Goal: Find specific page/section: Find specific page/section

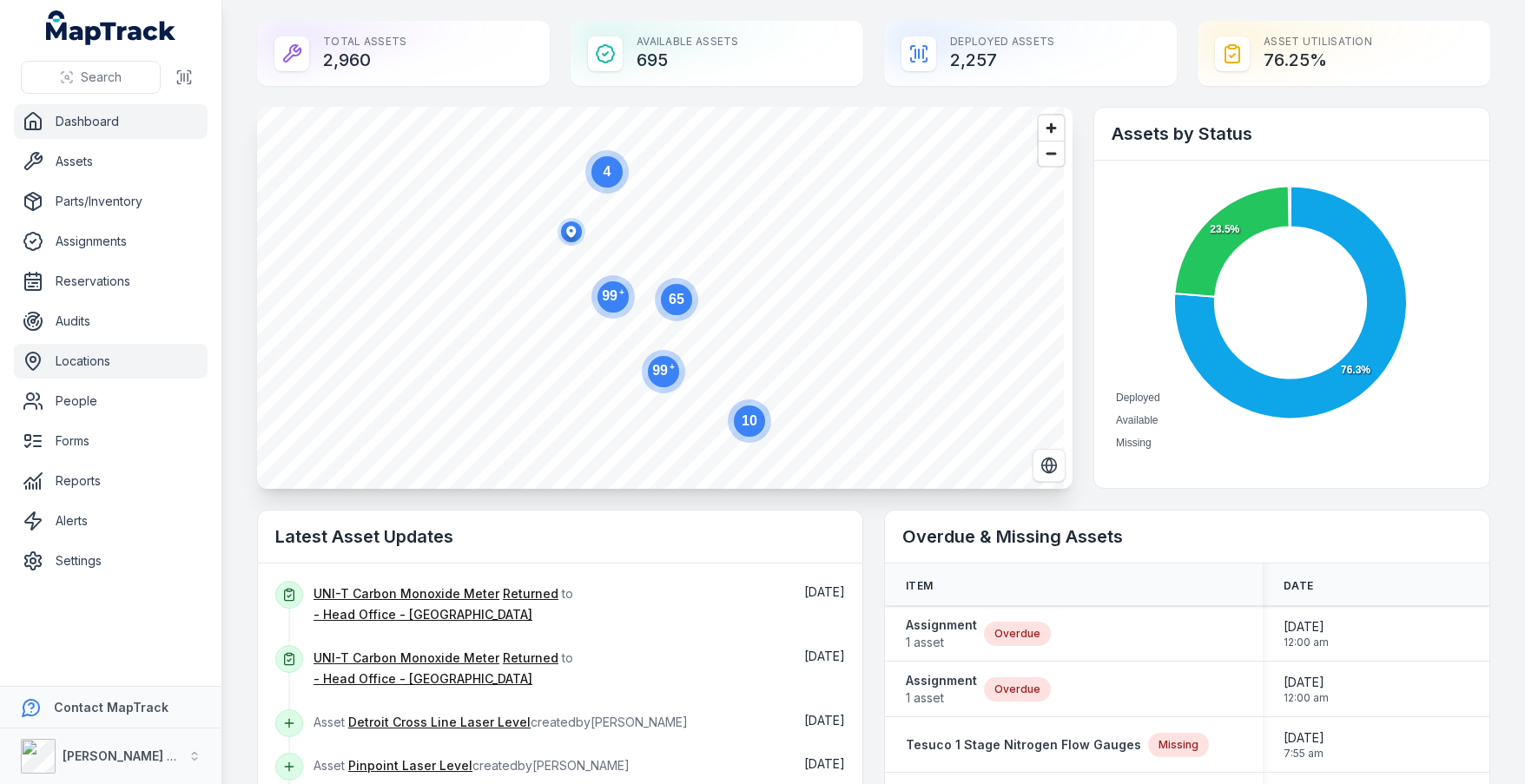
click at [103, 356] on link "Locations" at bounding box center [110, 361] width 194 height 35
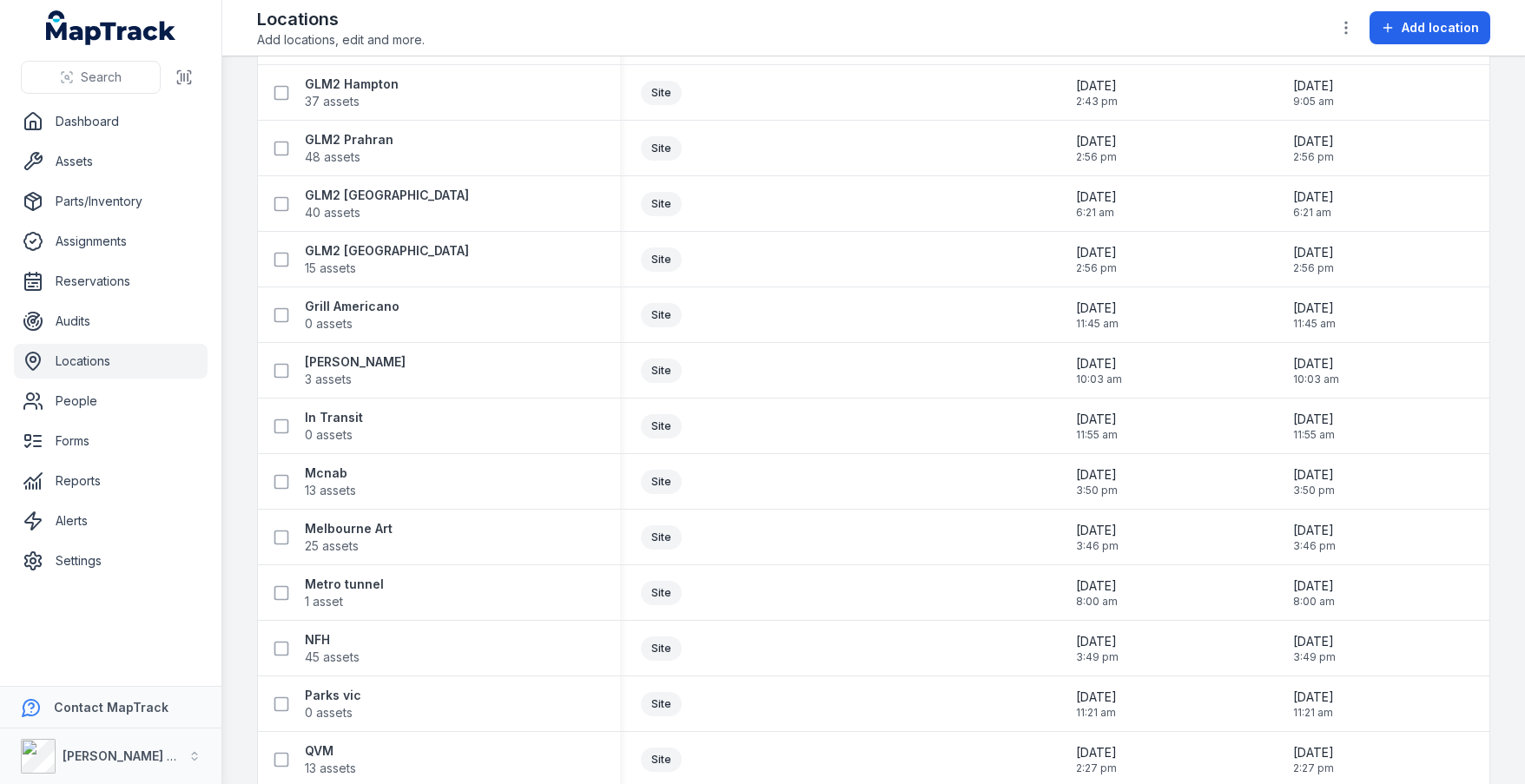
scroll to position [4258, 0]
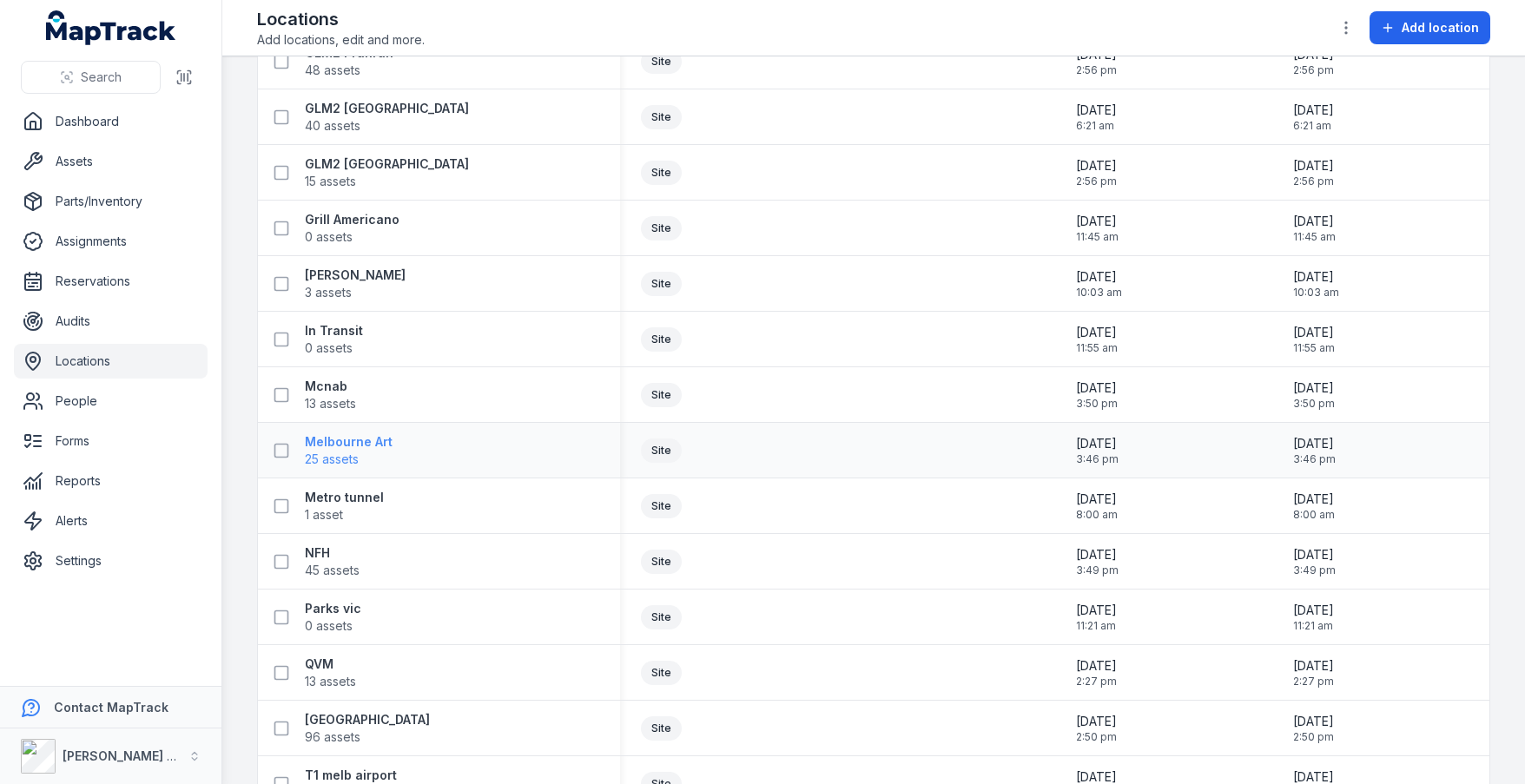
click at [357, 444] on strong "Melbourne Art" at bounding box center [349, 442] width 88 height 18
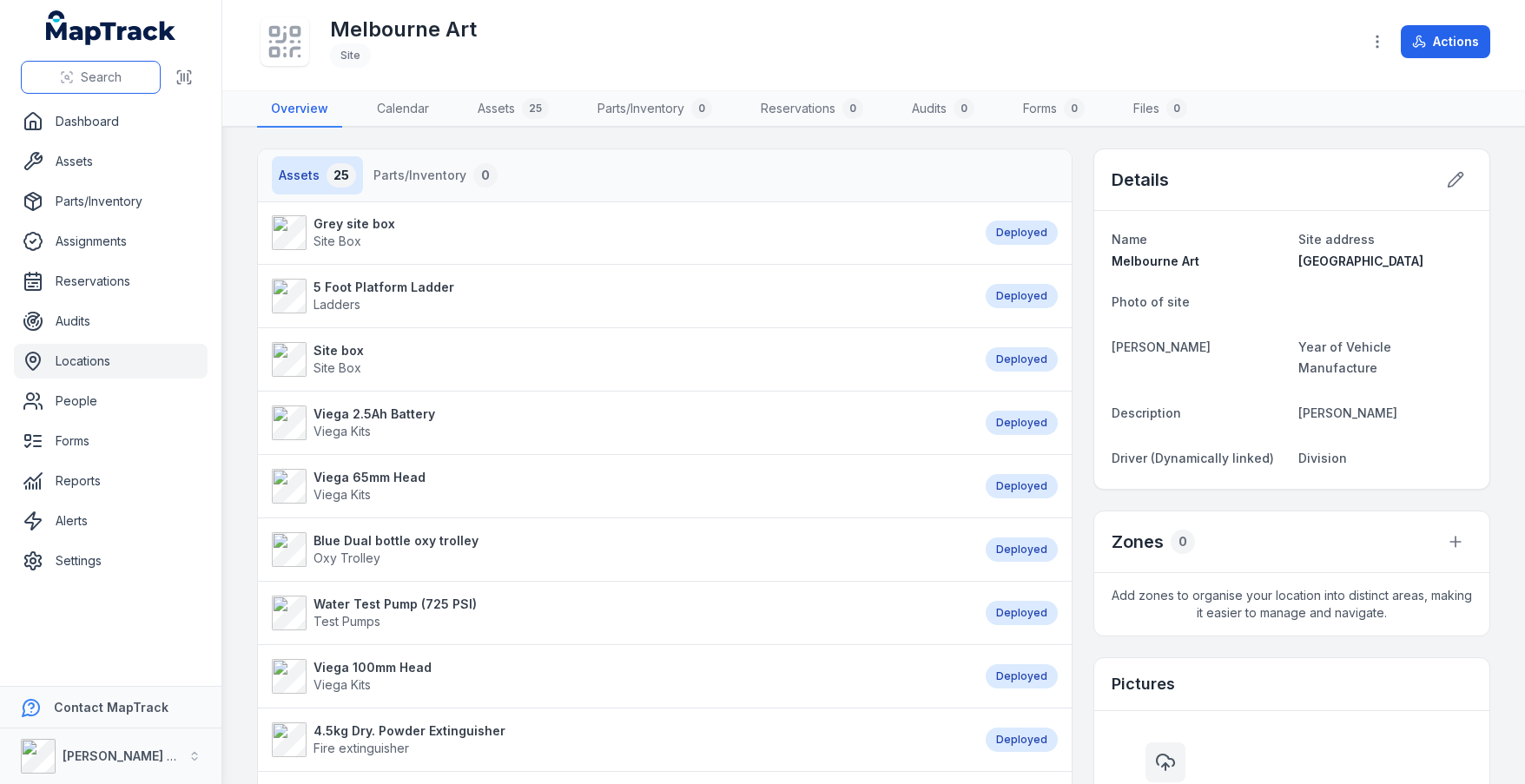
click at [121, 77] on span "Search" at bounding box center [101, 77] width 41 height 18
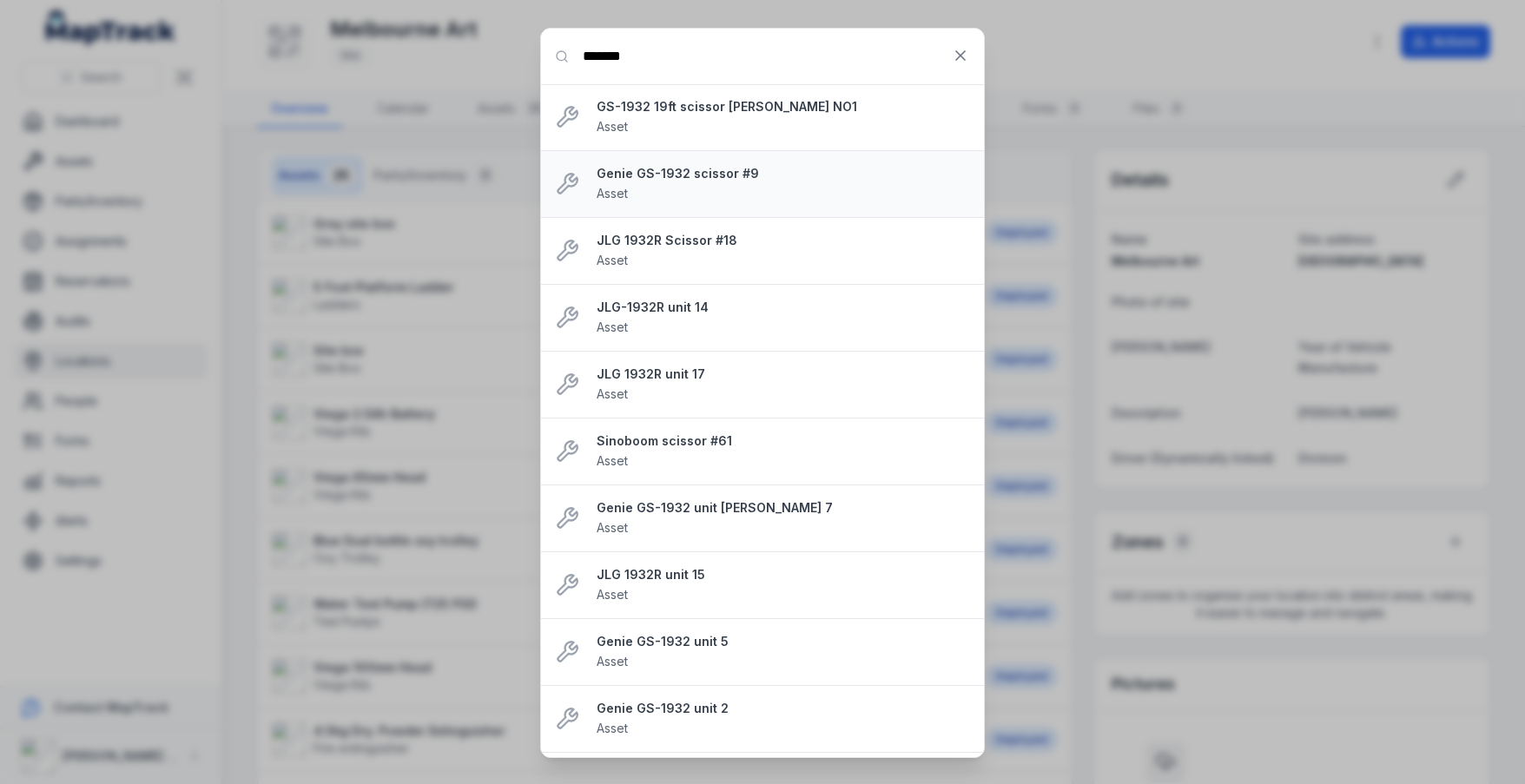
type input "*******"
click at [674, 171] on strong "Genie GS-1932 scissor #9" at bounding box center [782, 173] width 373 height 18
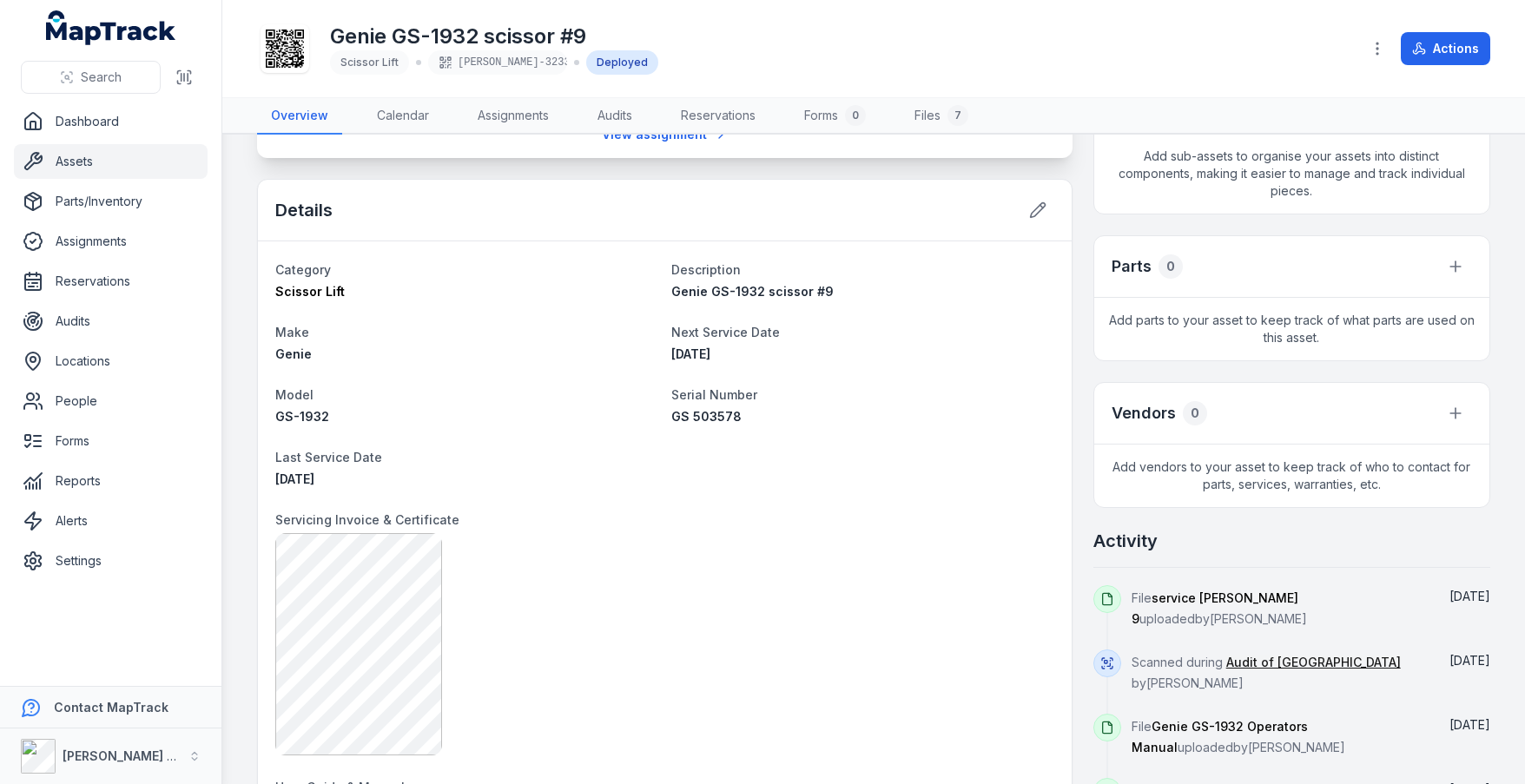
scroll to position [434, 0]
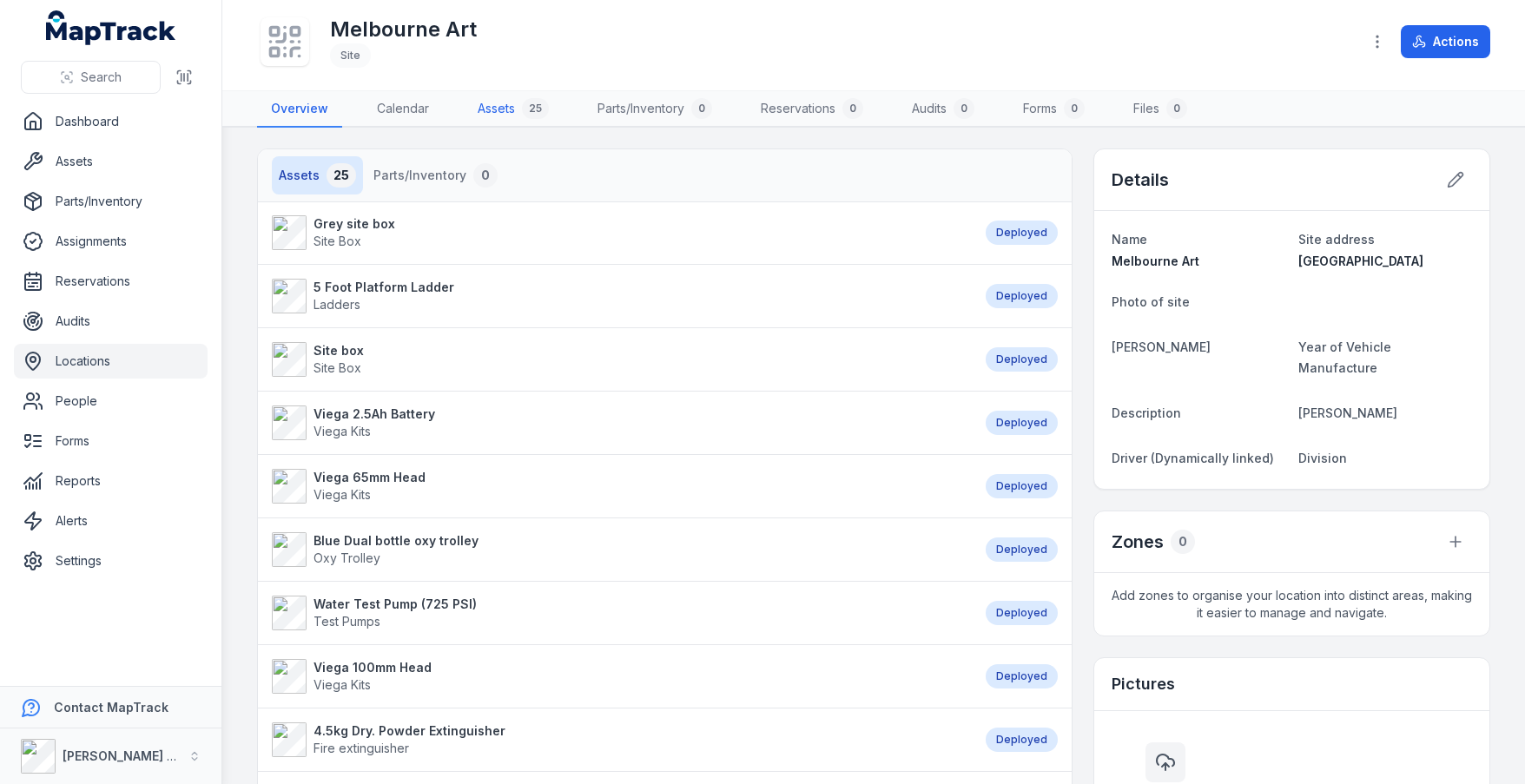
click at [509, 105] on link "Assets 25" at bounding box center [514, 109] width 99 height 36
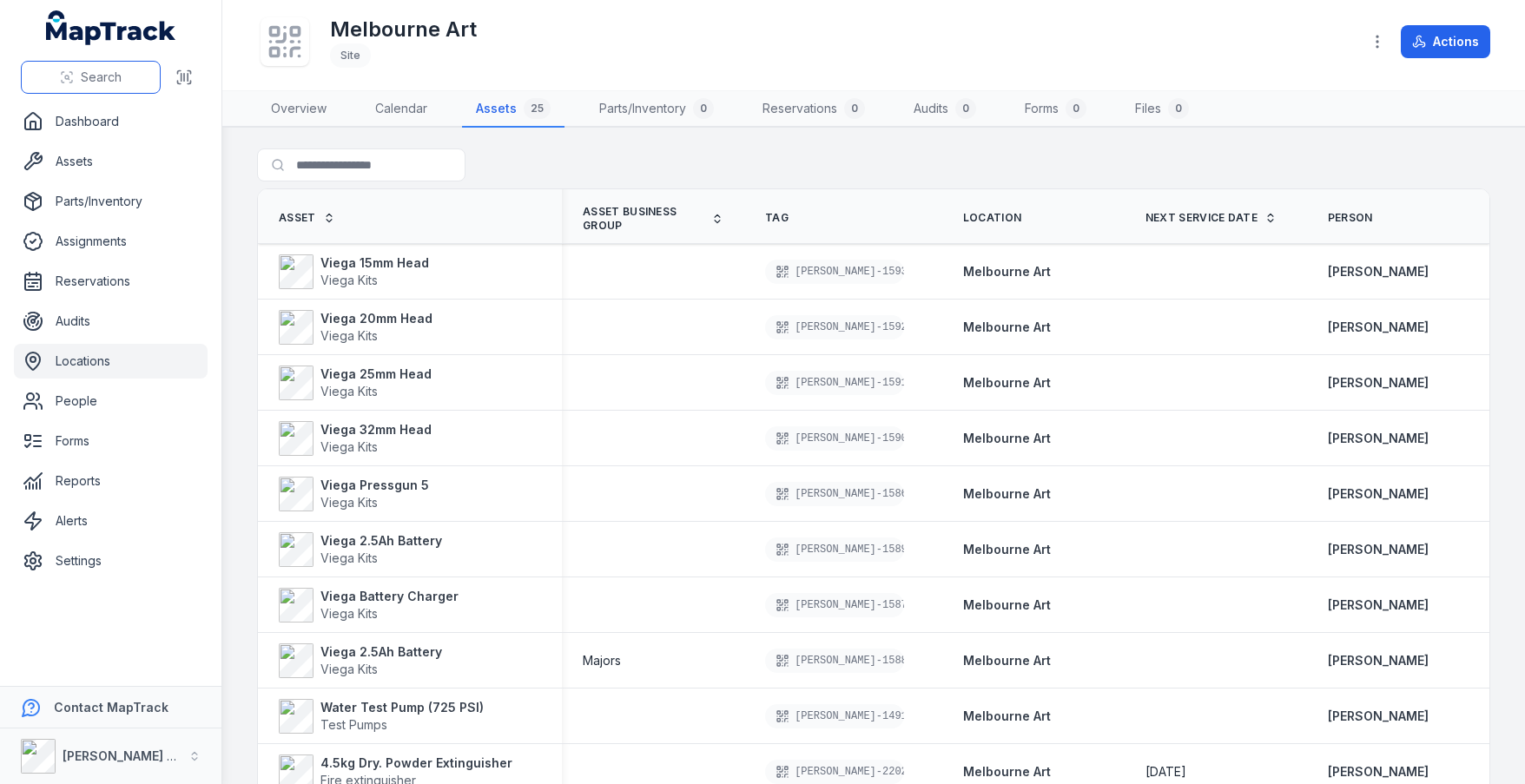
click at [145, 73] on button "Search" at bounding box center [91, 77] width 140 height 33
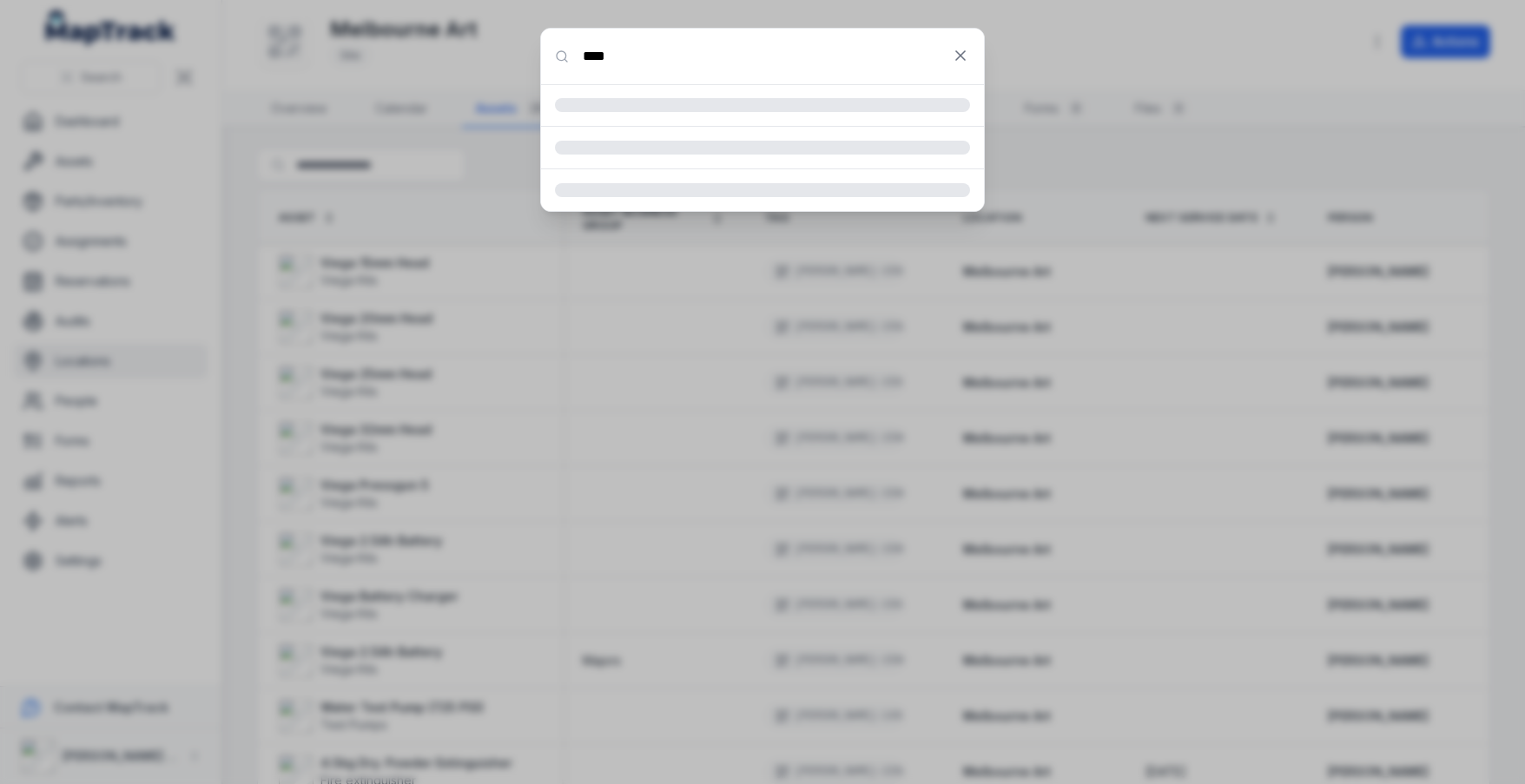
type input "*******"
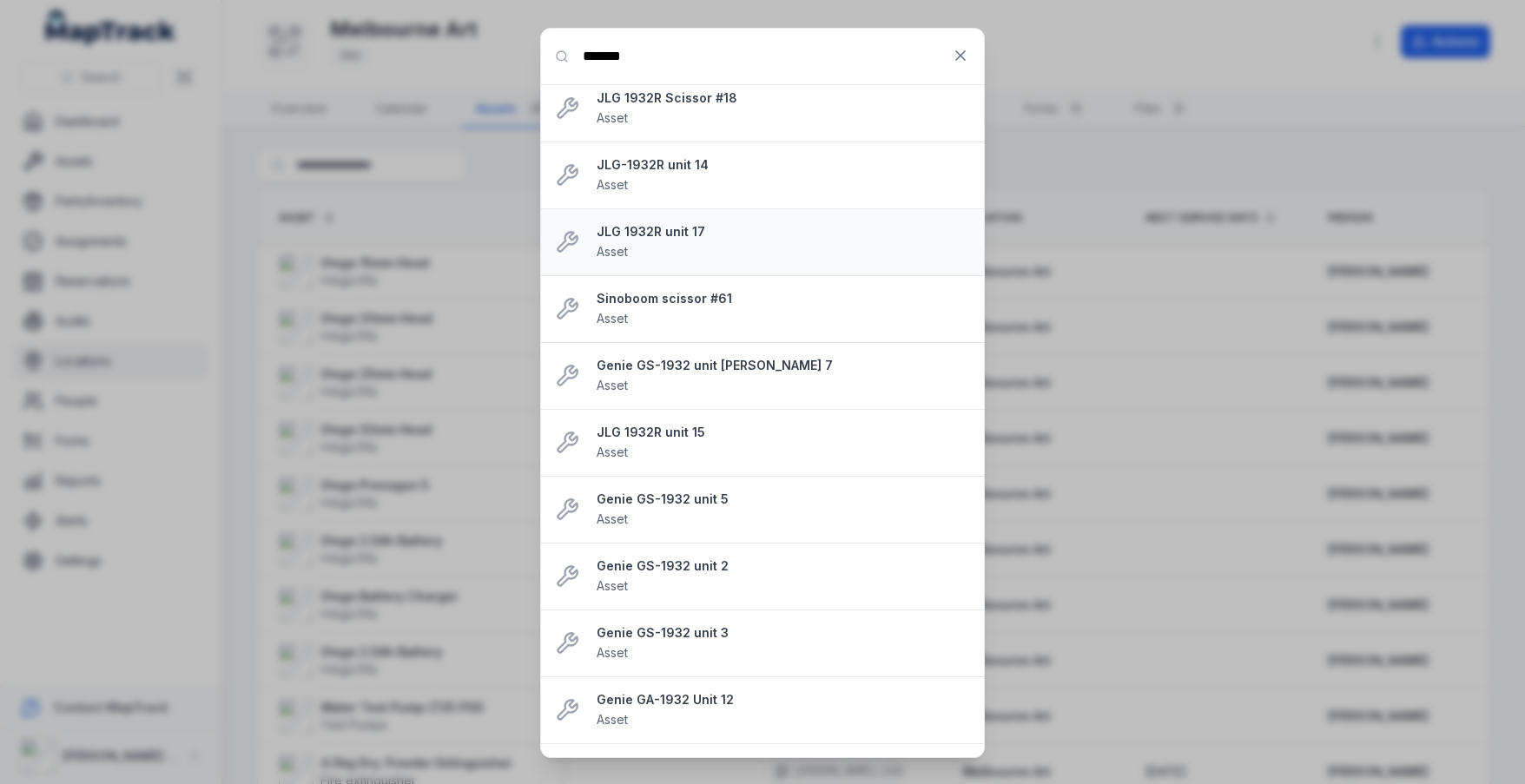
scroll to position [173, 0]
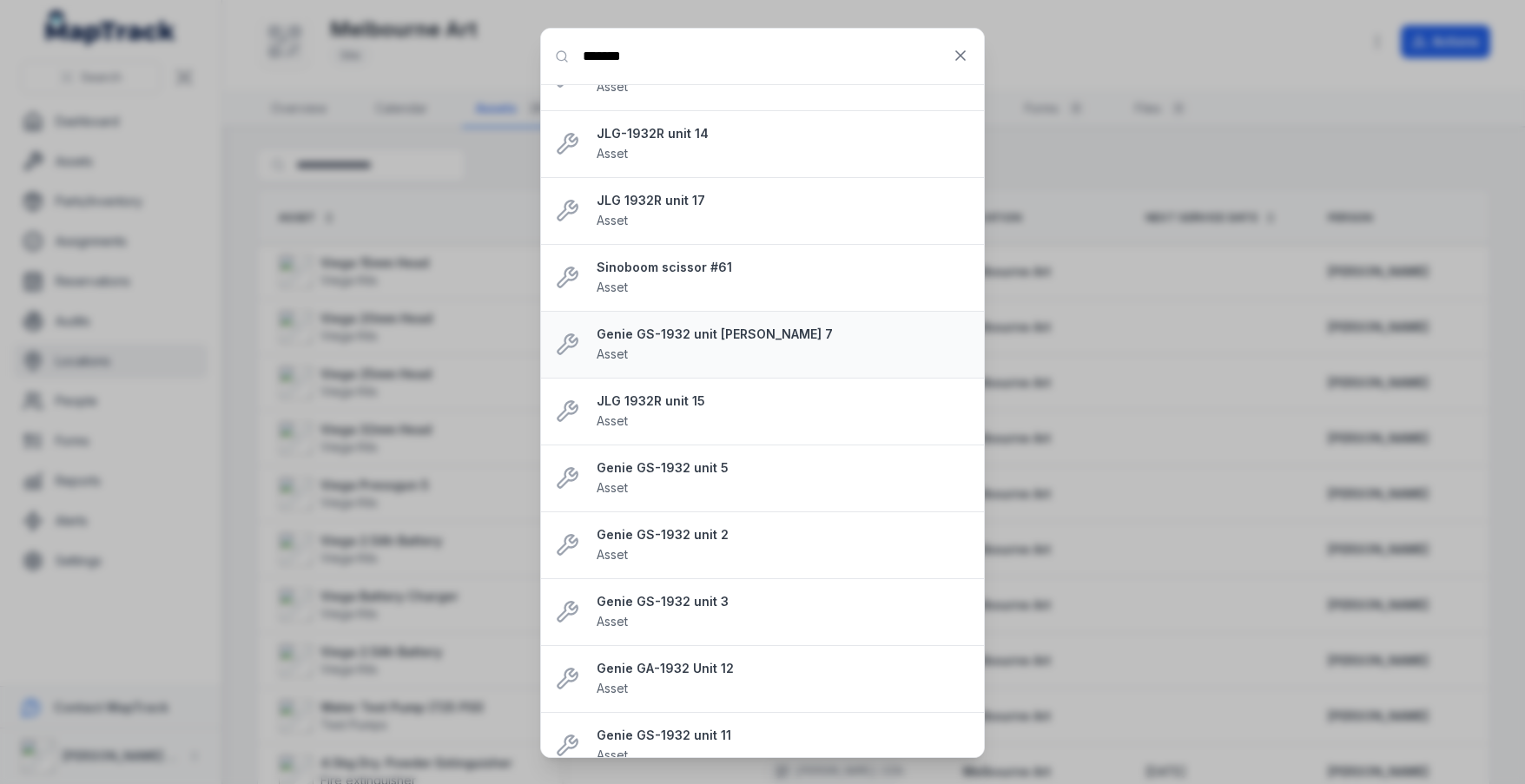
click at [714, 329] on strong "Genie GS-1932 unit [PERSON_NAME] 7" at bounding box center [782, 334] width 373 height 18
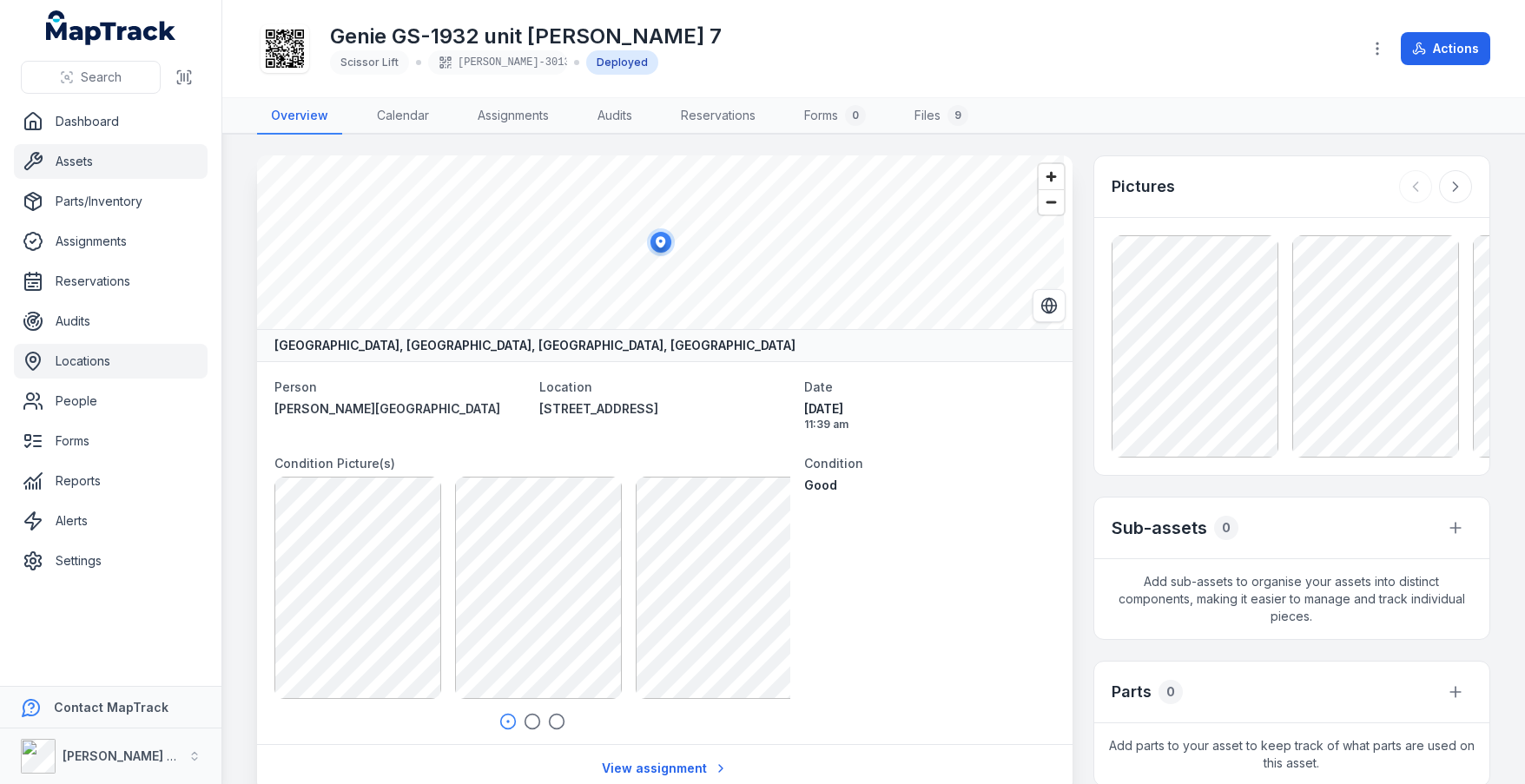
click at [108, 355] on link "Locations" at bounding box center [110, 361] width 194 height 35
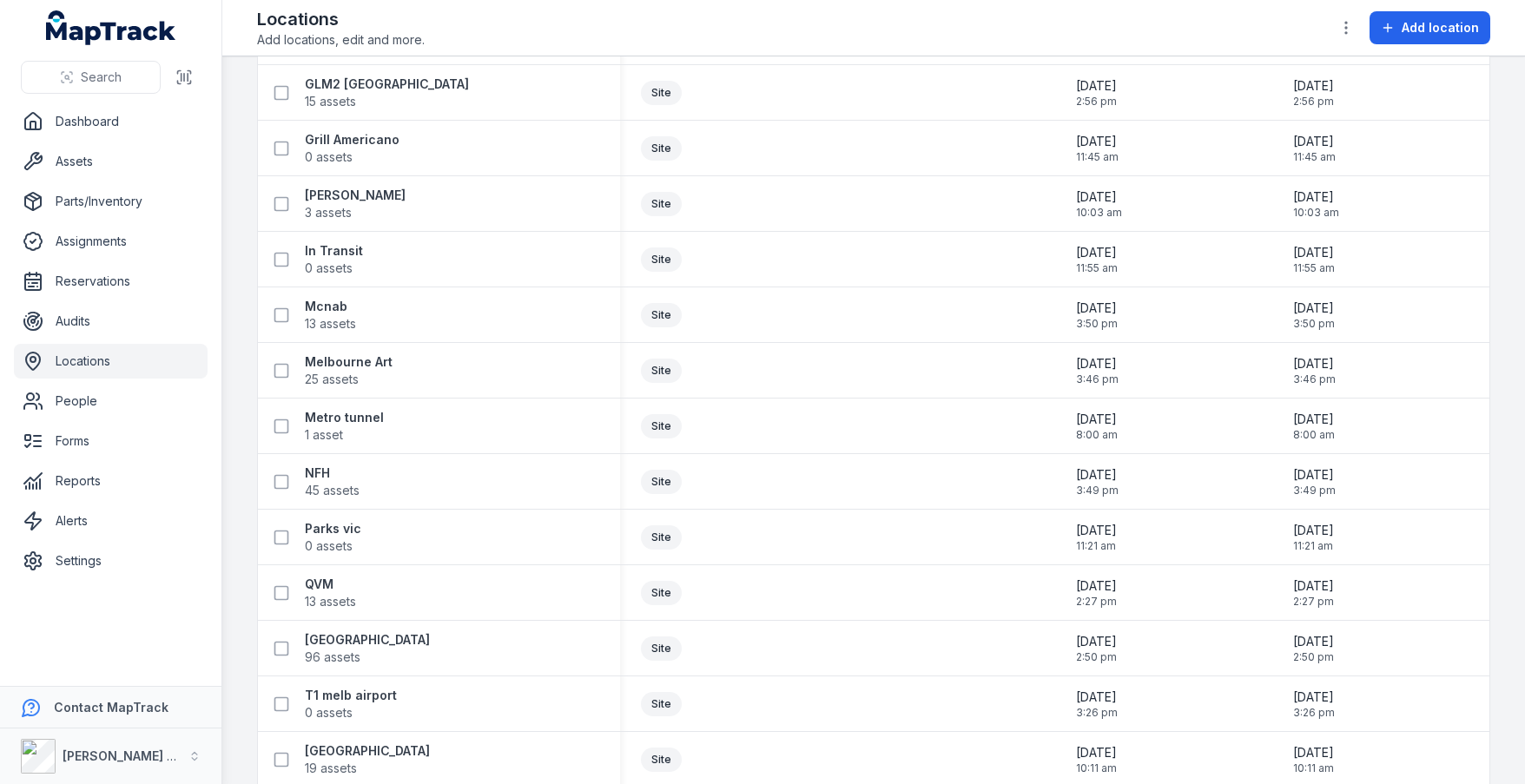
scroll to position [4345, 0]
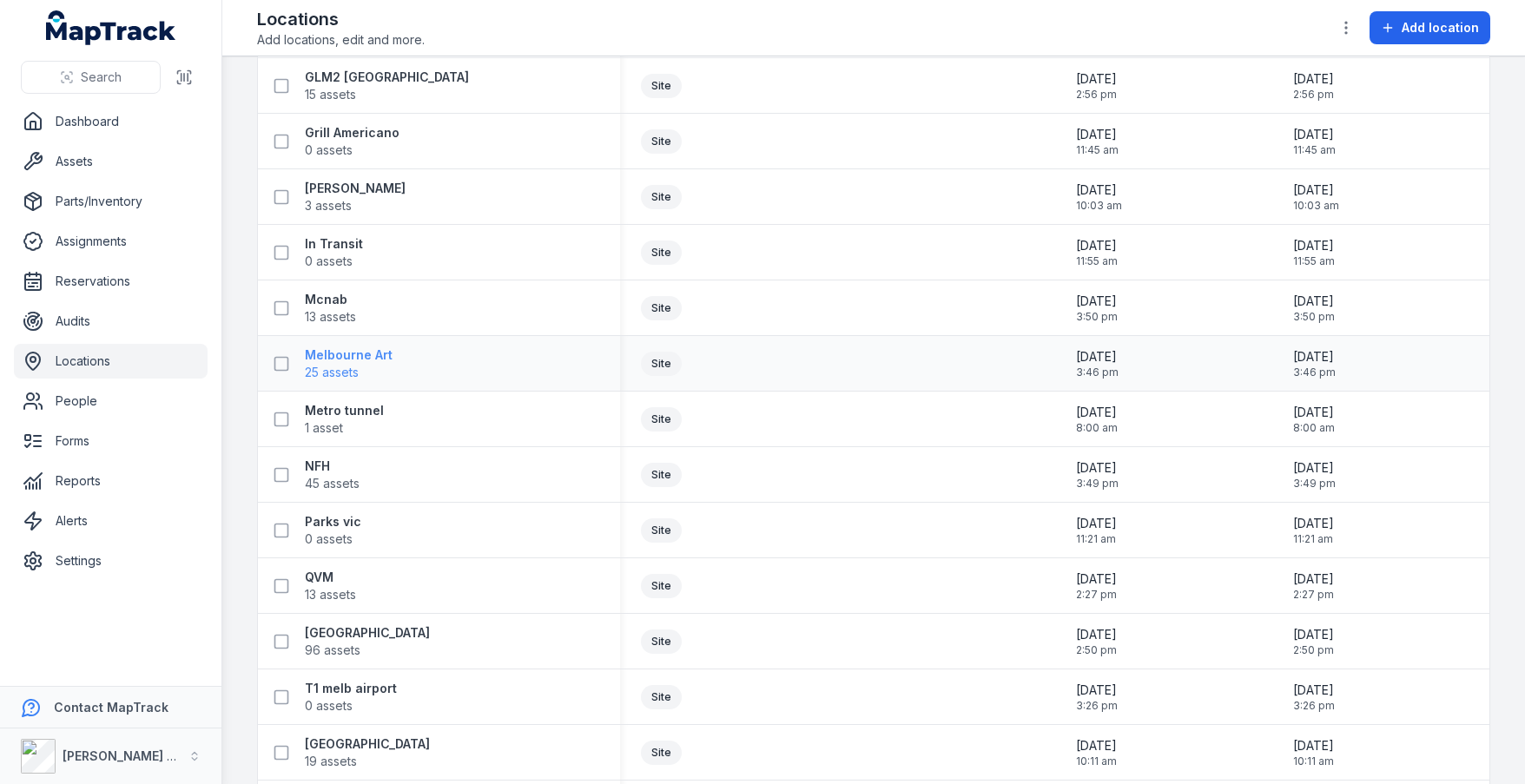
click at [371, 363] on span "25 assets" at bounding box center [349, 372] width 88 height 18
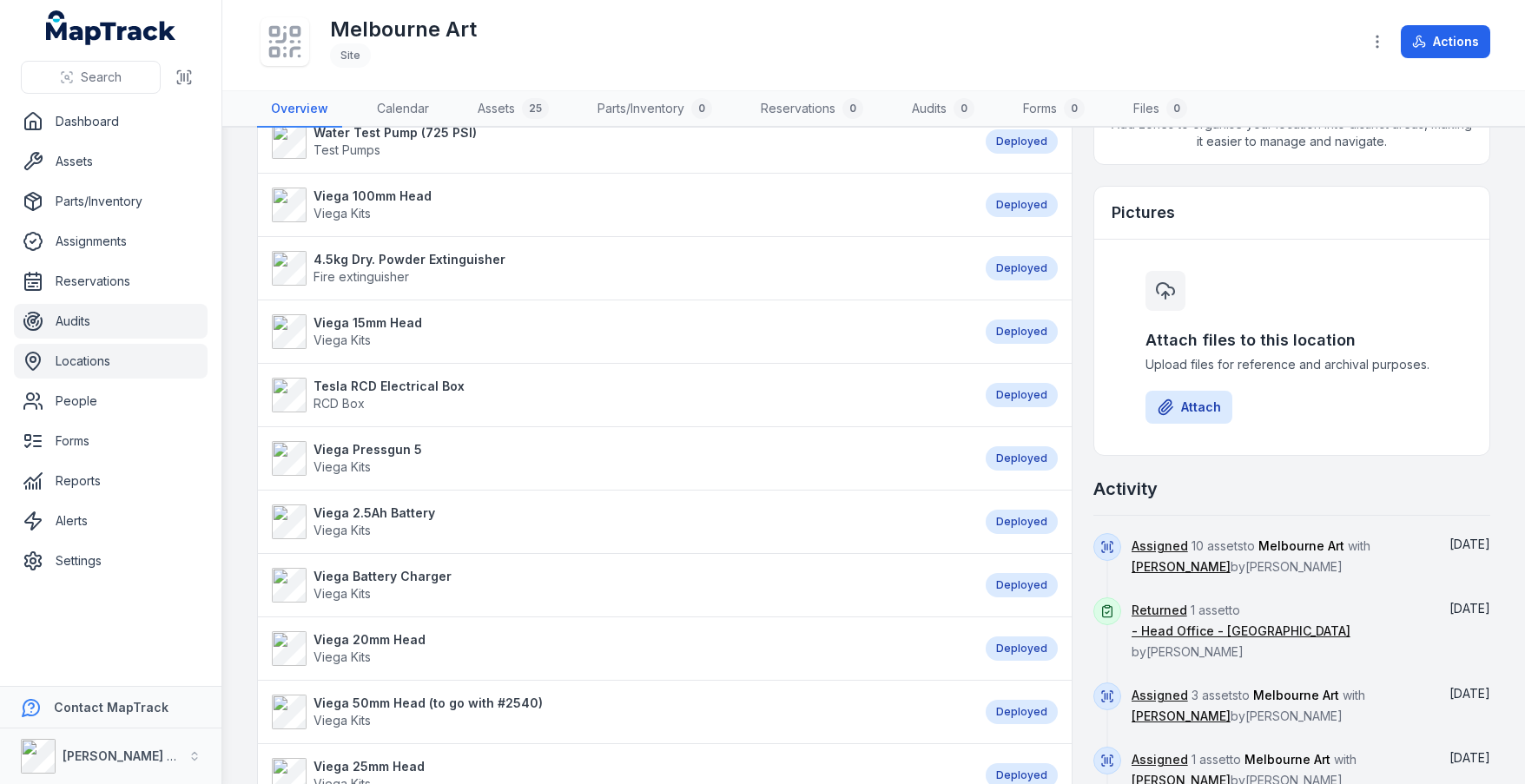
scroll to position [467, 0]
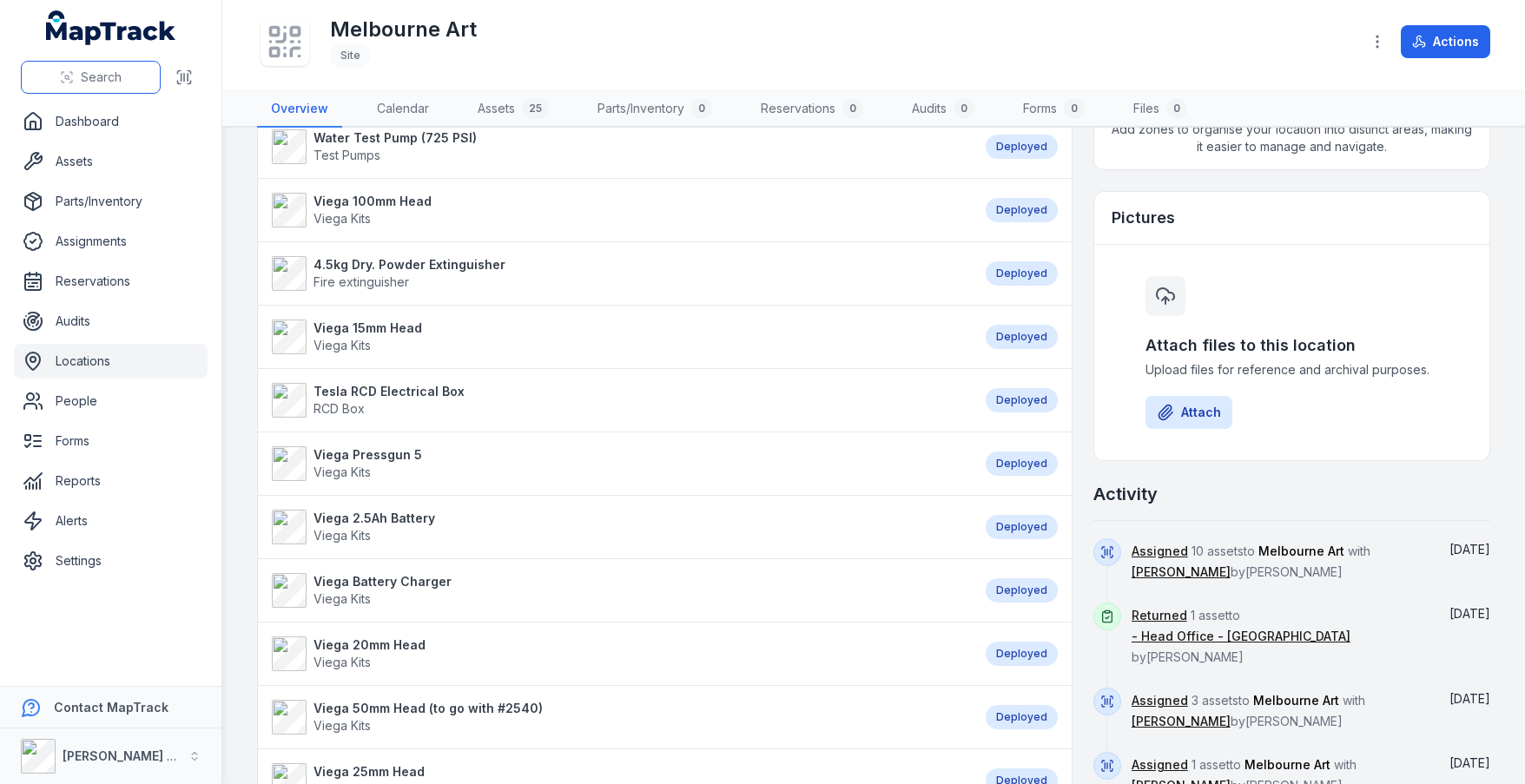
click at [88, 82] on span "Search" at bounding box center [101, 77] width 41 height 18
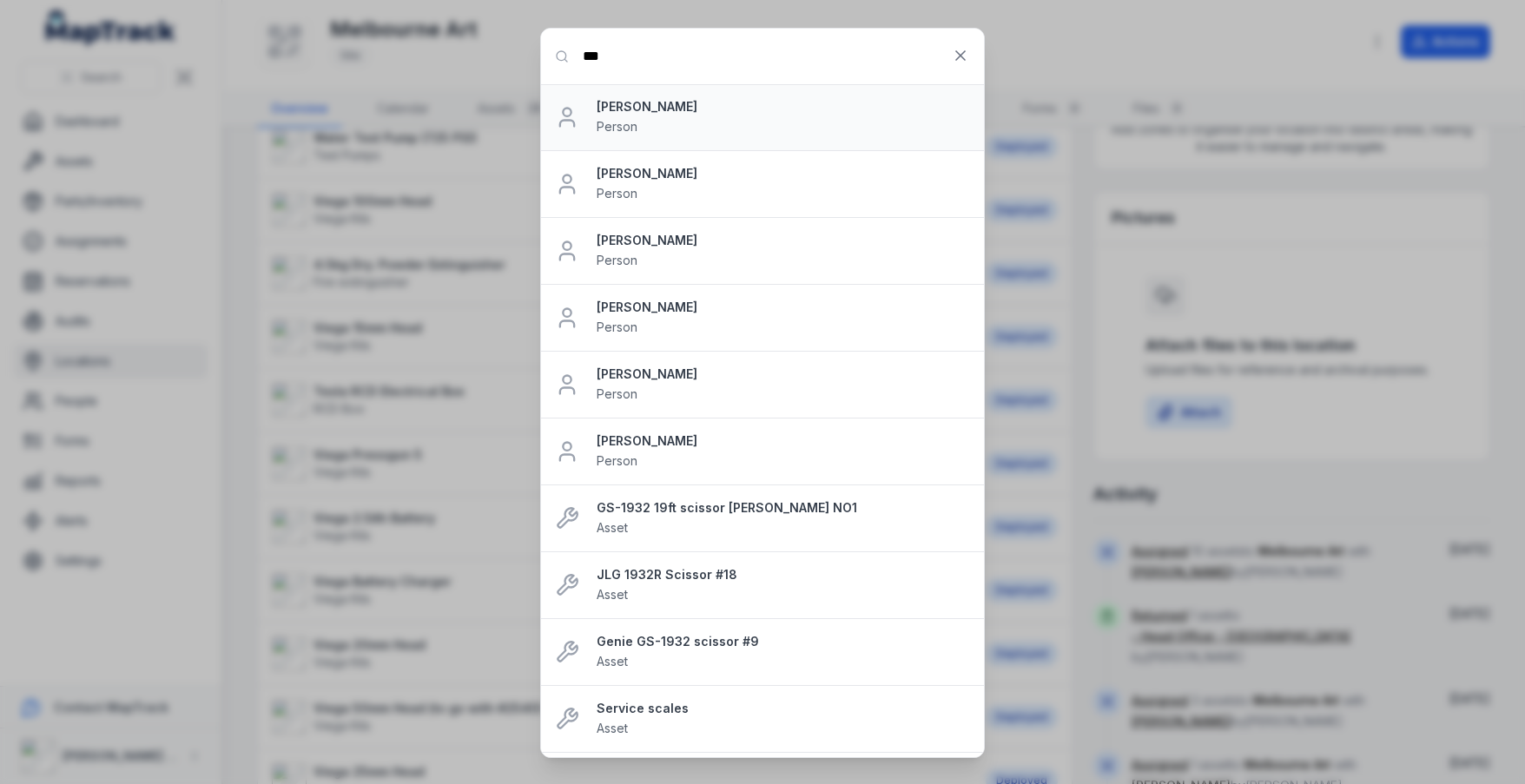
type input "*******"
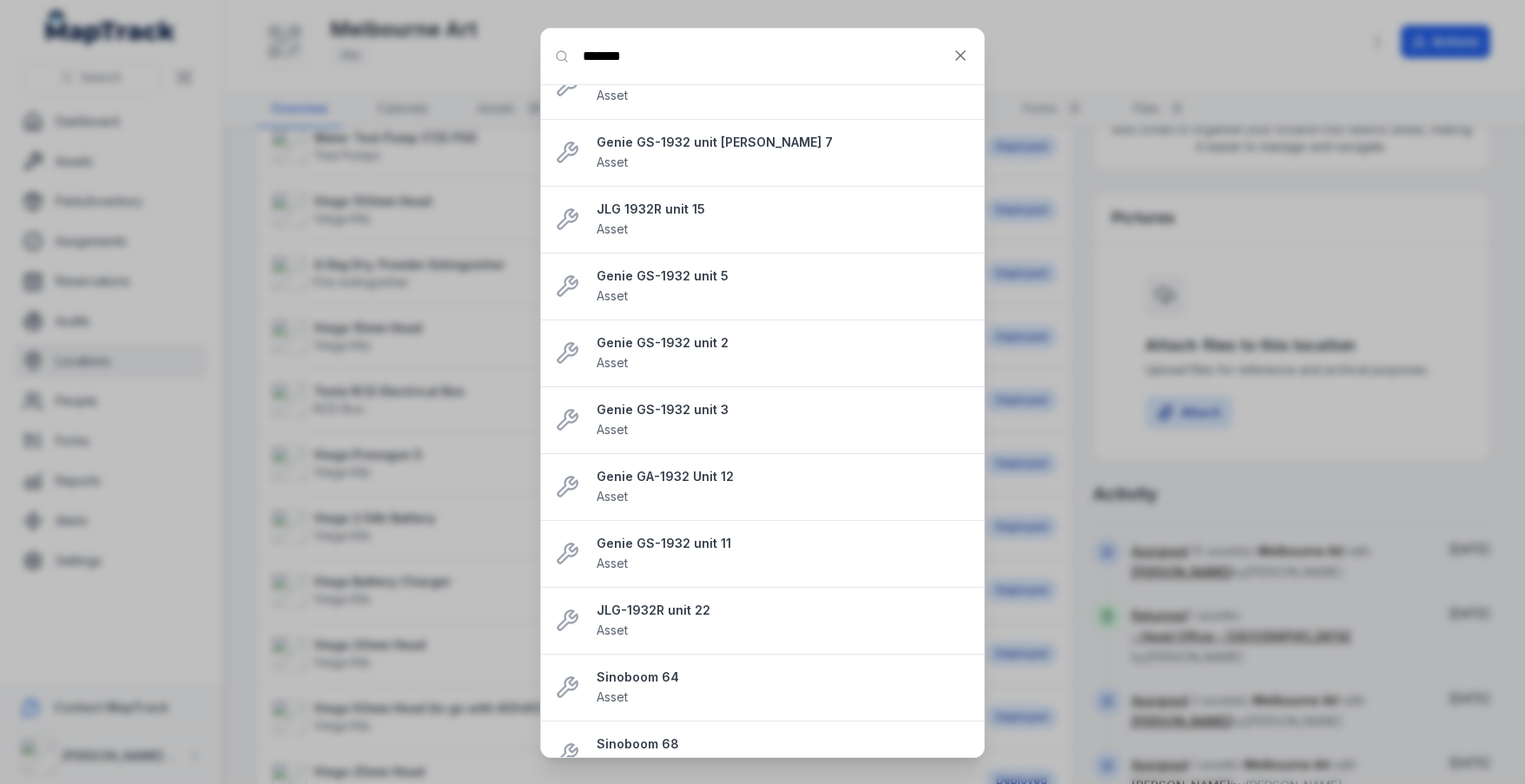
scroll to position [336, 0]
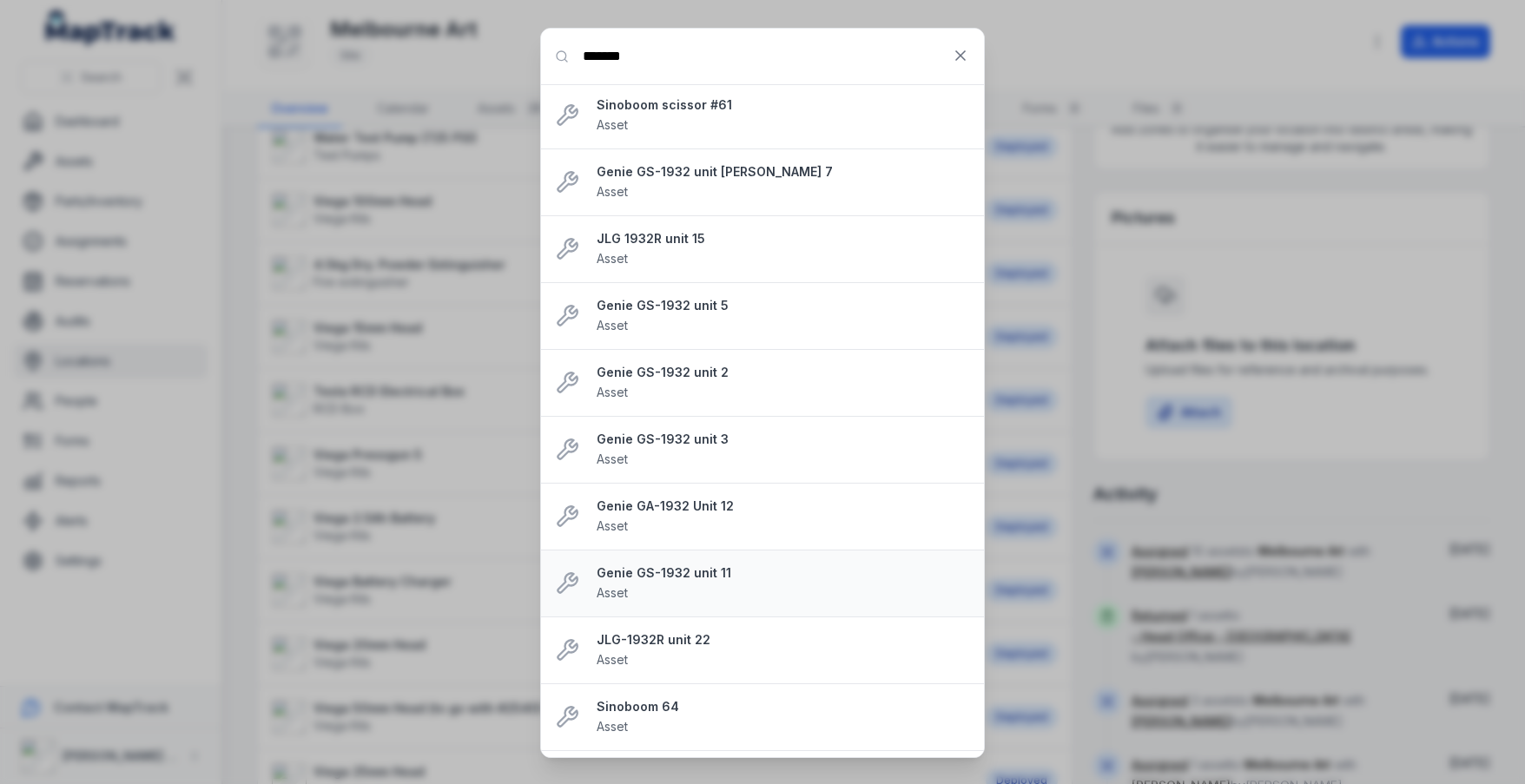
click at [669, 578] on strong "Genie GS-1932 unit 11" at bounding box center [782, 573] width 373 height 18
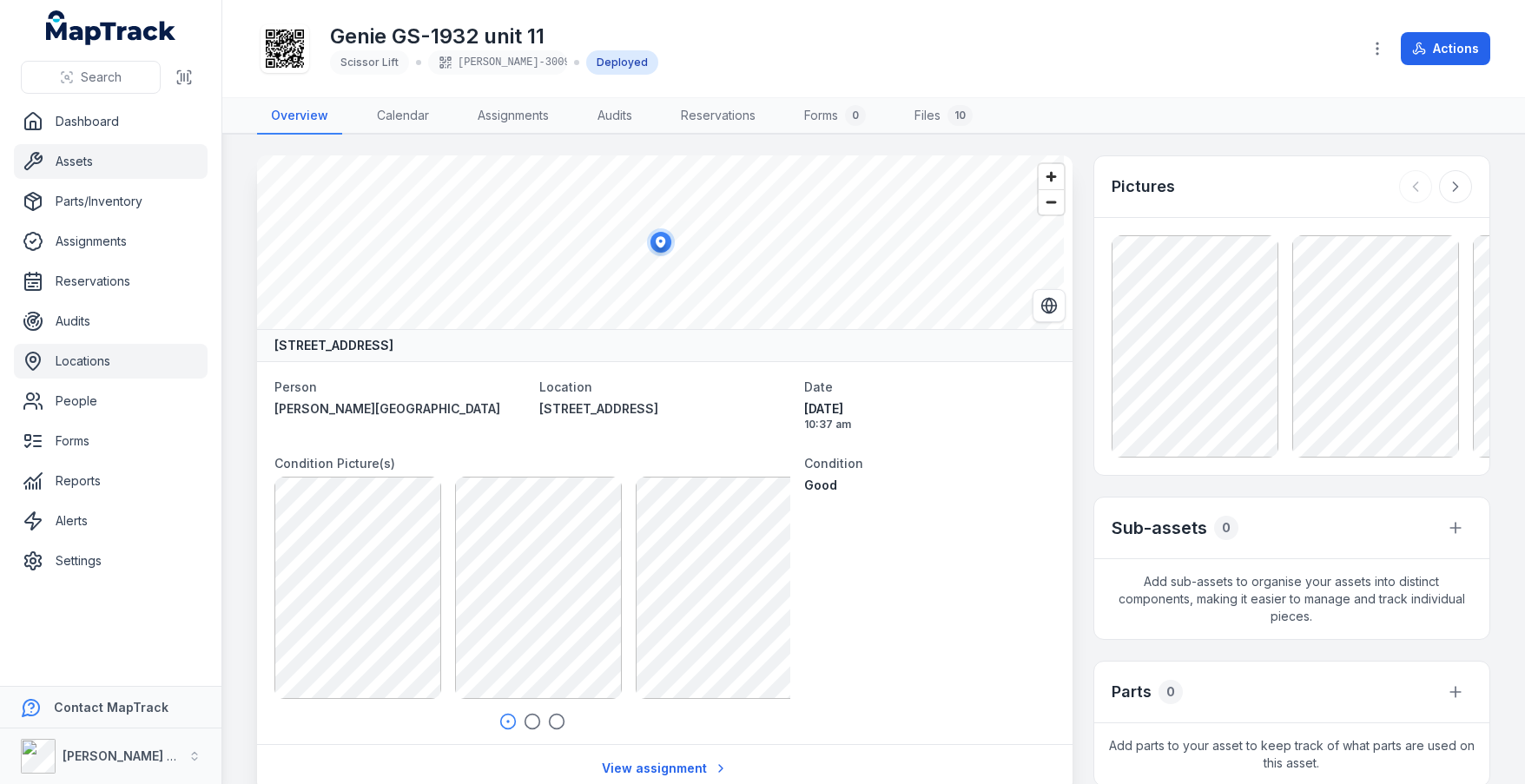
click at [97, 359] on link "Locations" at bounding box center [110, 361] width 194 height 35
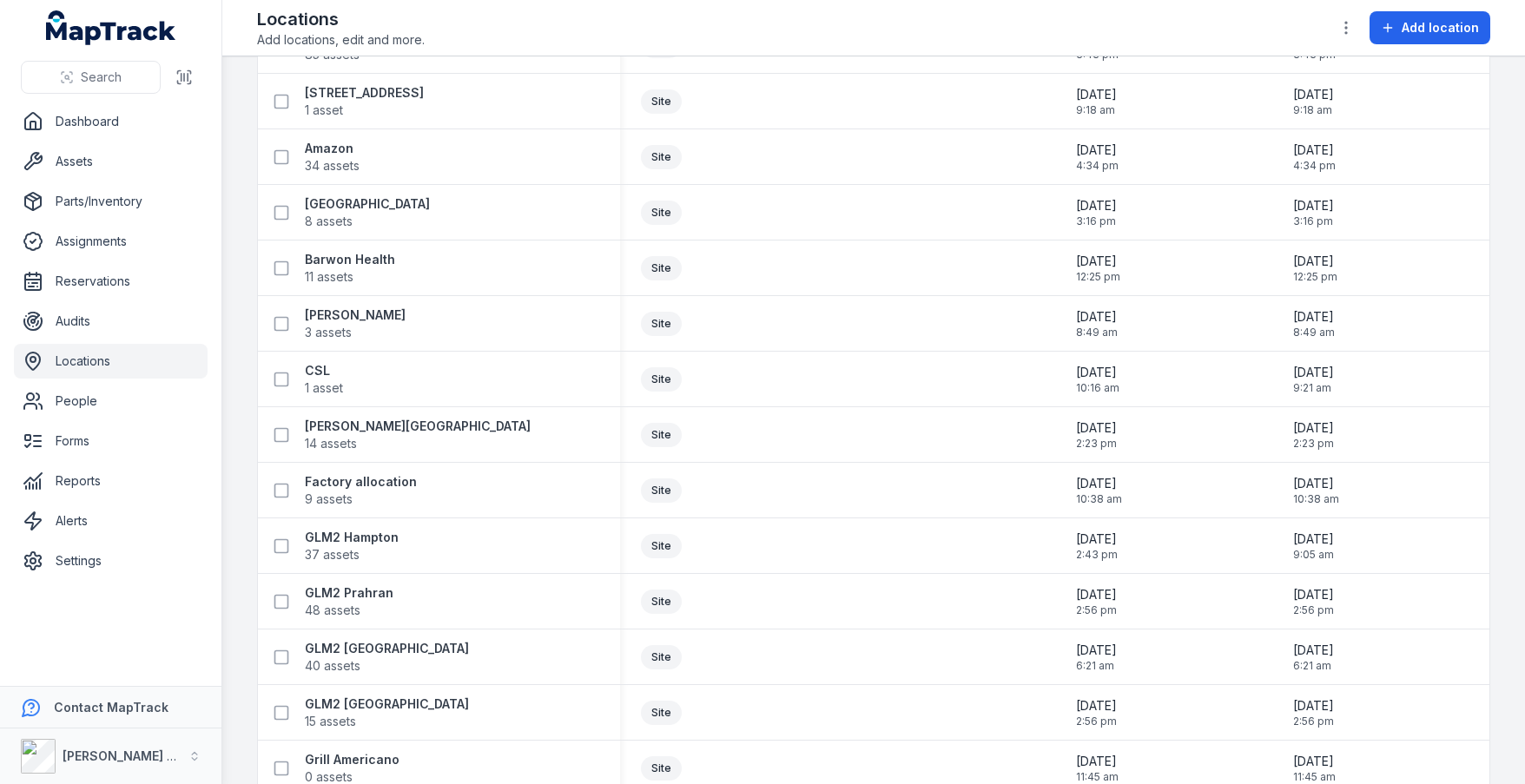
scroll to position [3733, 0]
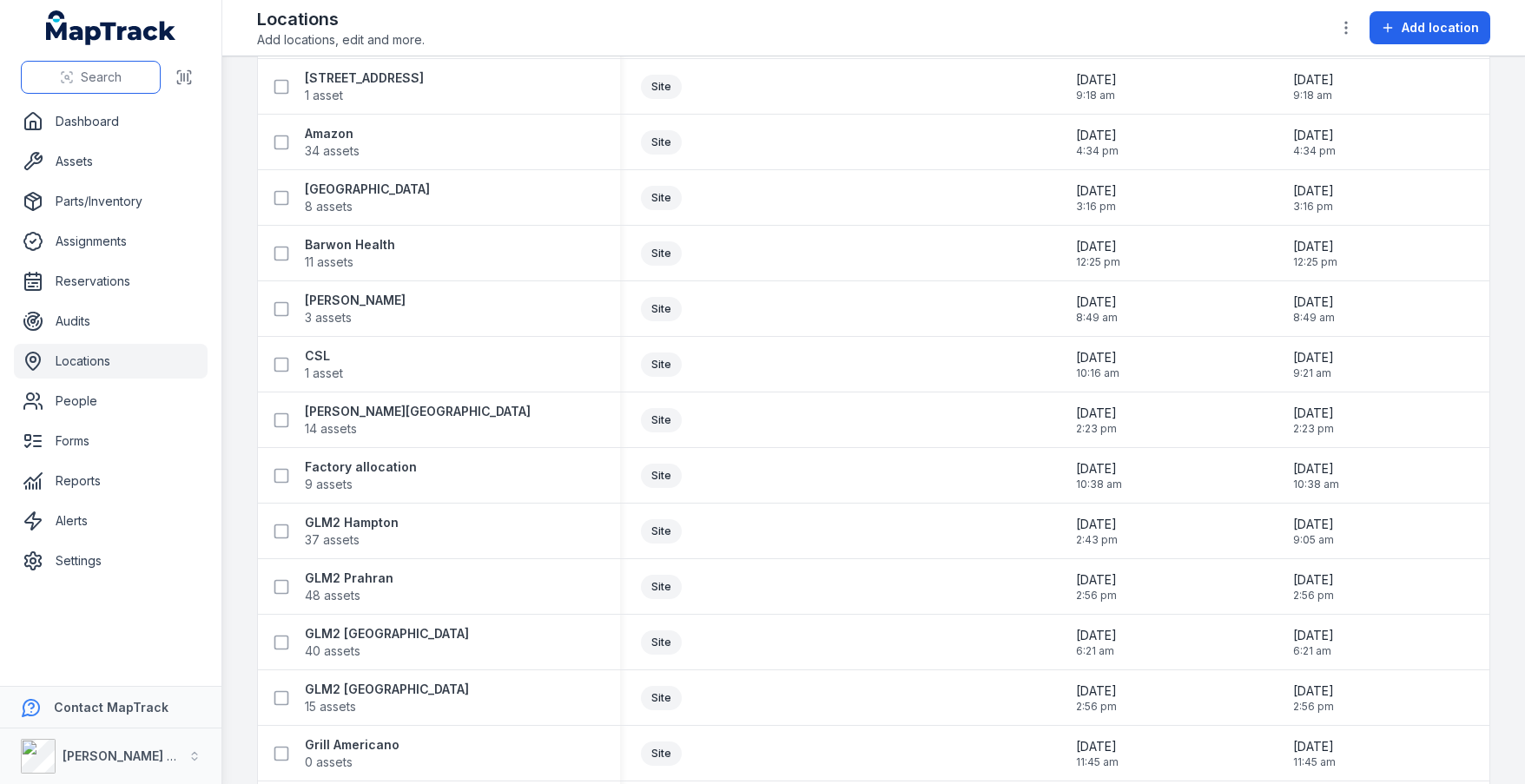
click at [122, 75] on button "Search" at bounding box center [91, 77] width 140 height 33
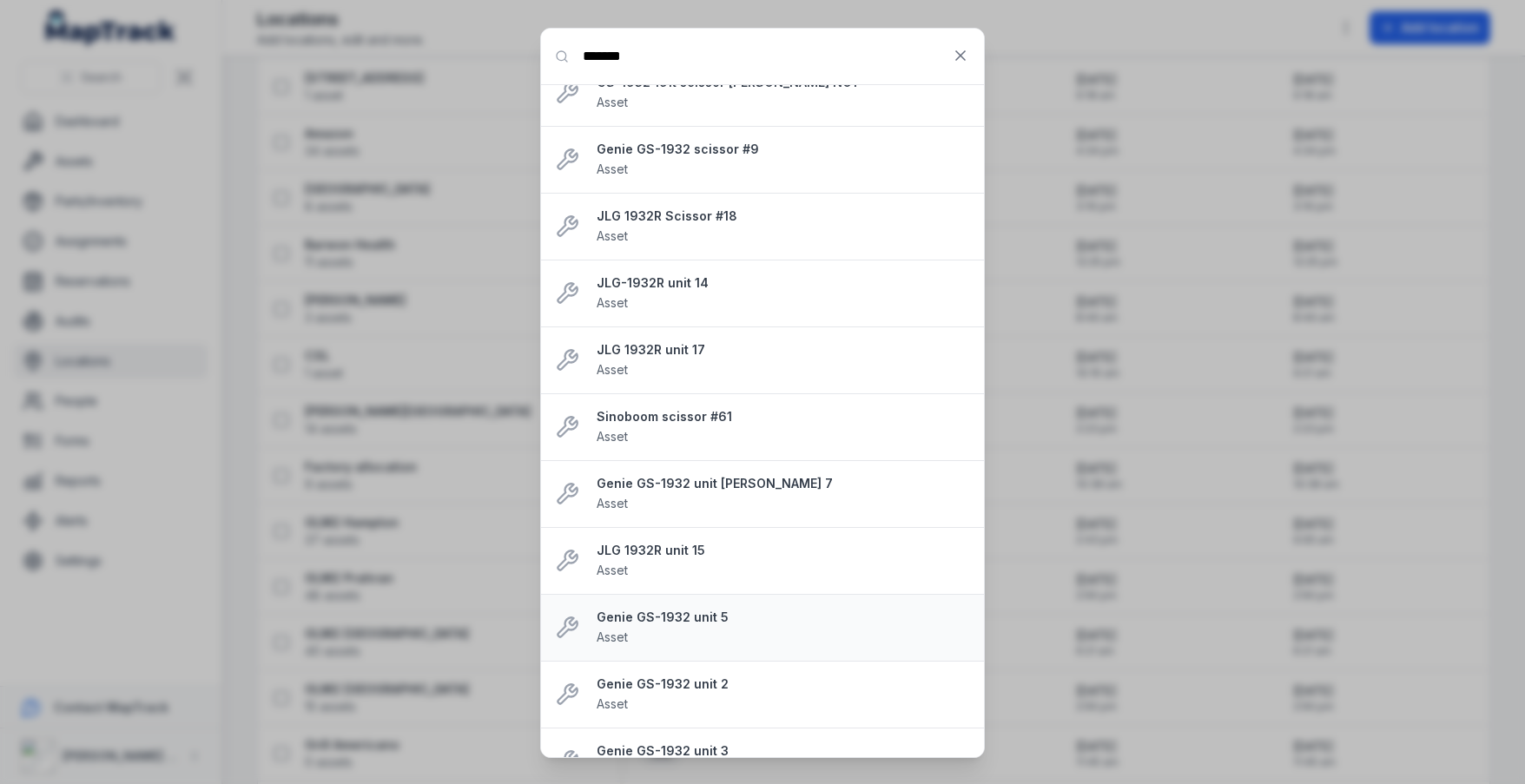
scroll to position [0, 0]
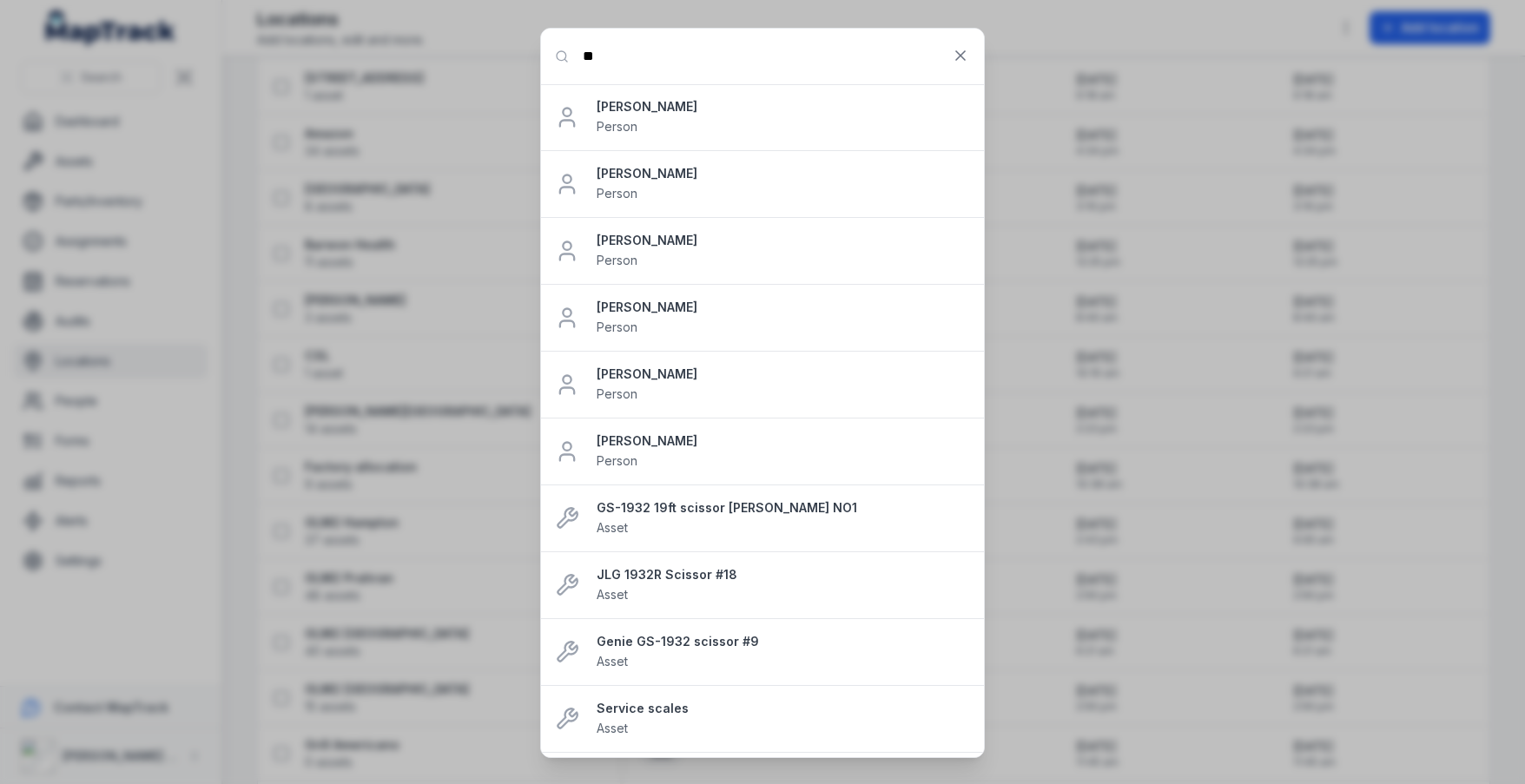
type input "*"
type input "*****"
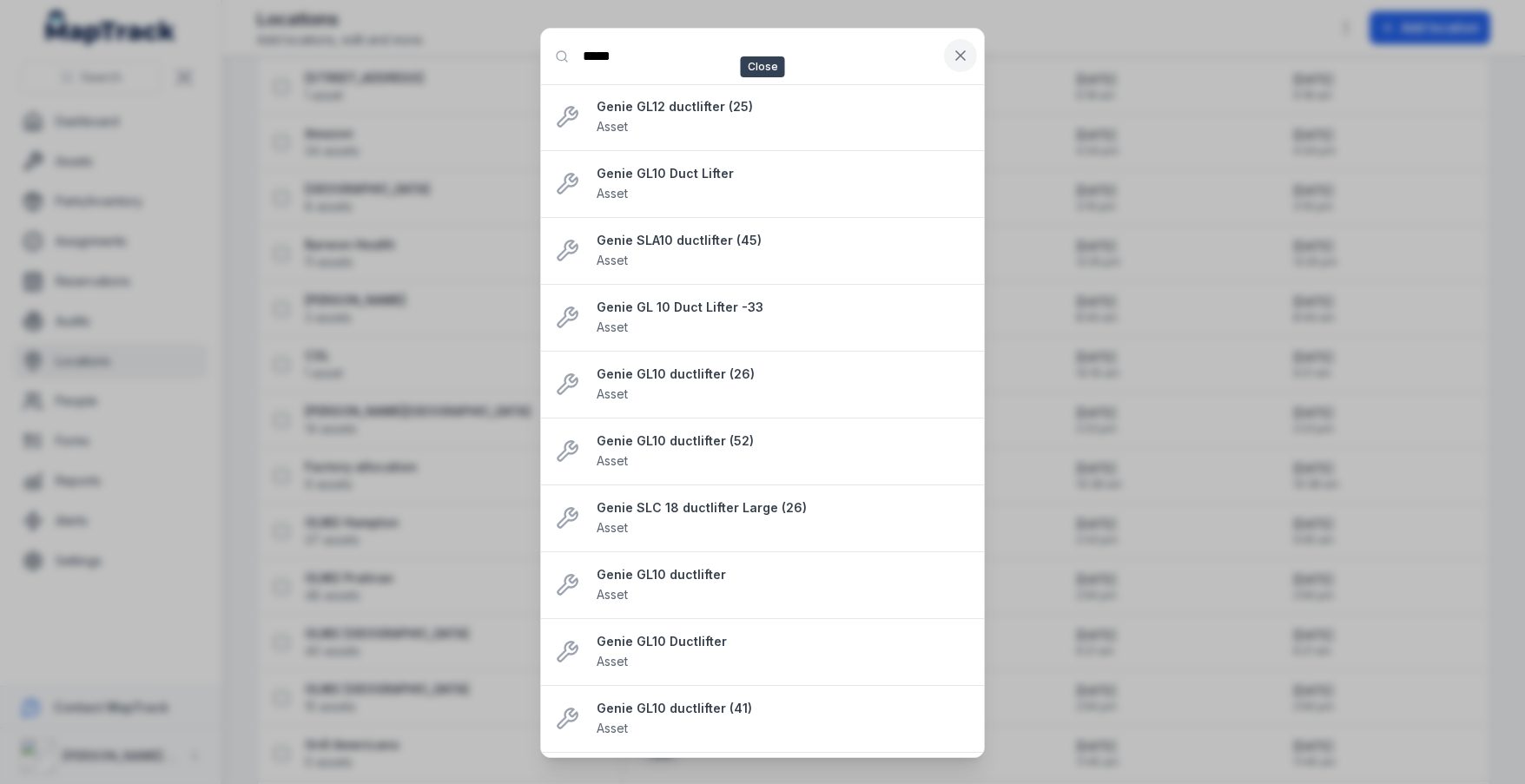
click at [963, 50] on icon at bounding box center [961, 56] width 18 height 18
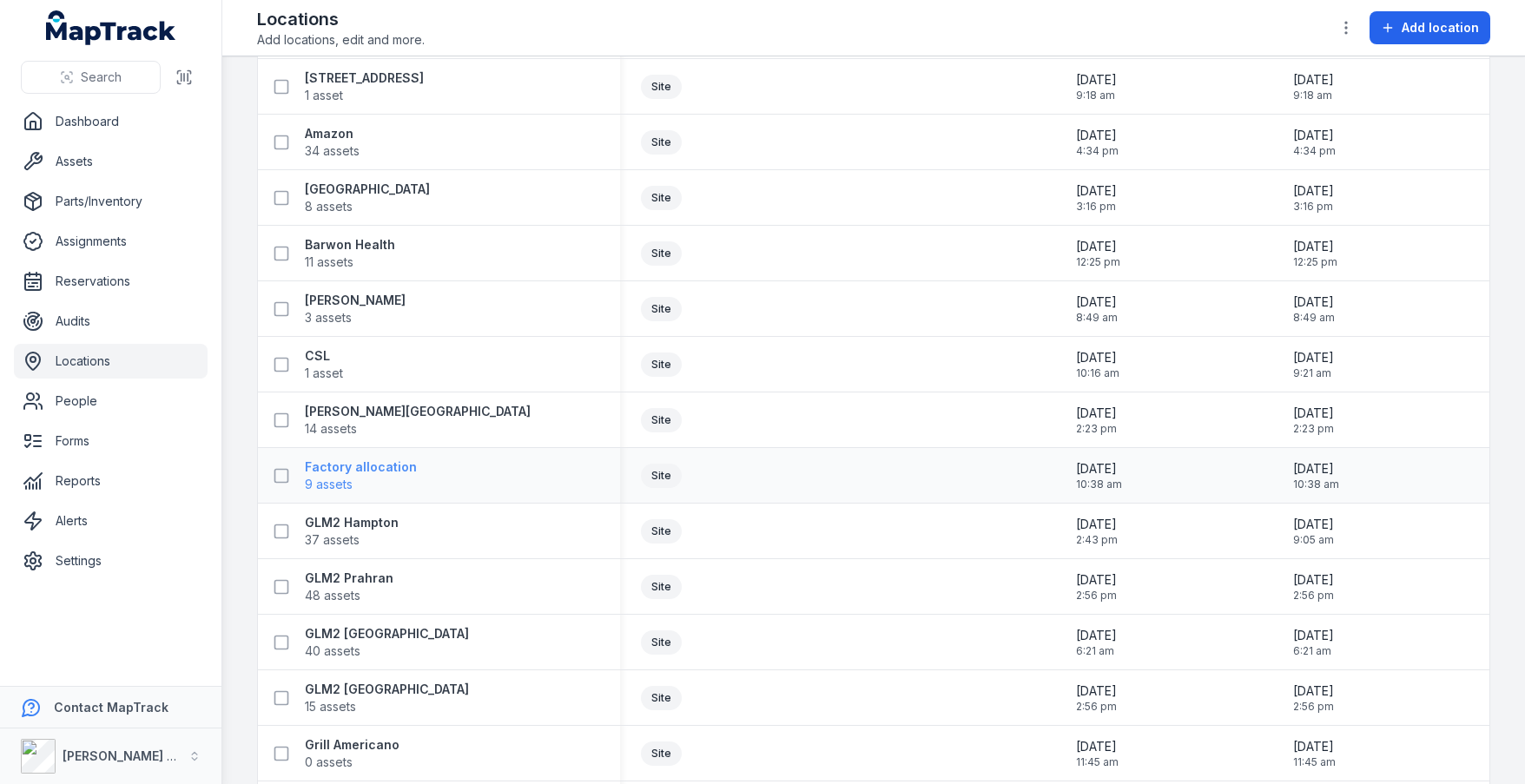
scroll to position [4166, 0]
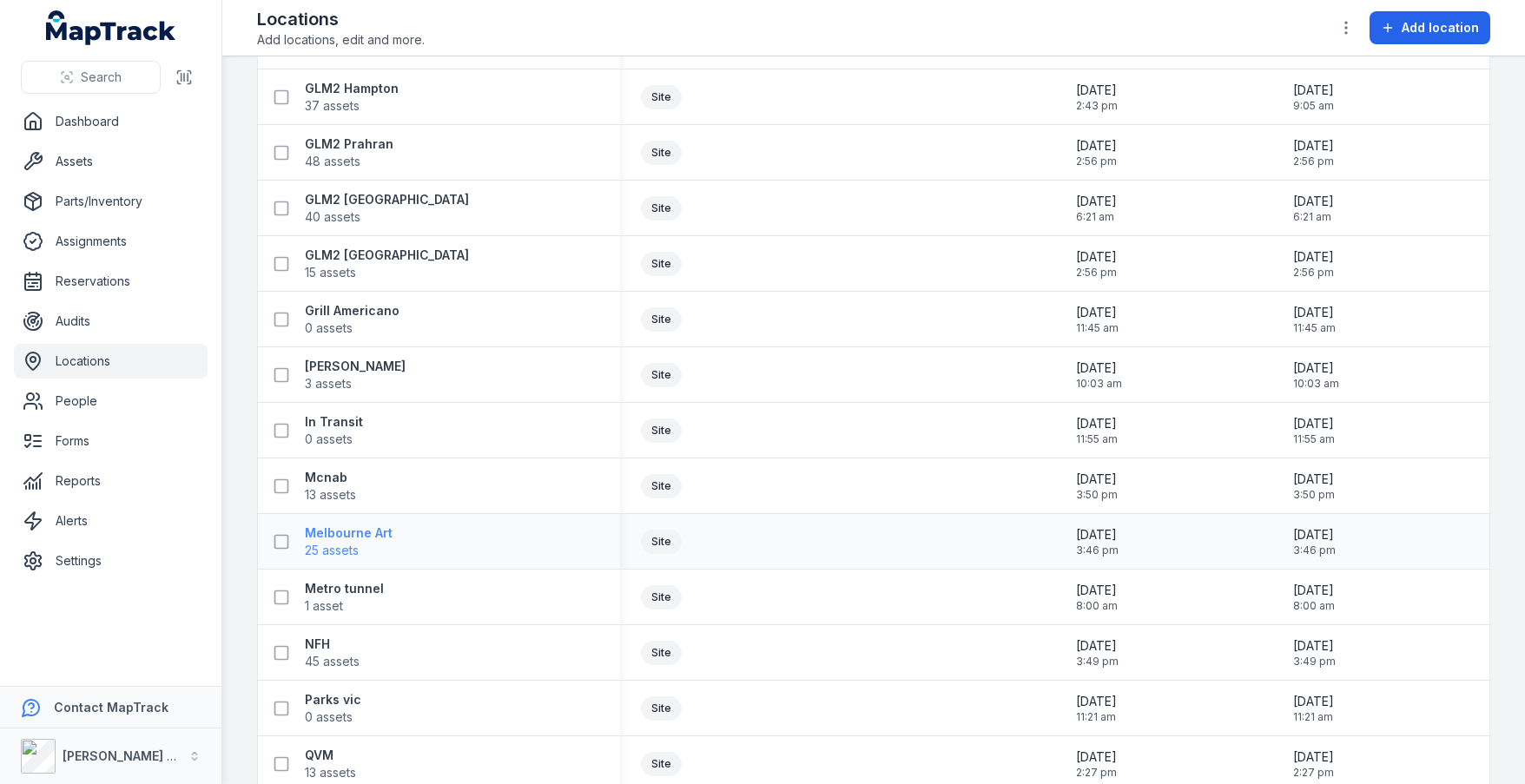
click at [375, 532] on strong "Melbourne Art" at bounding box center [349, 533] width 88 height 18
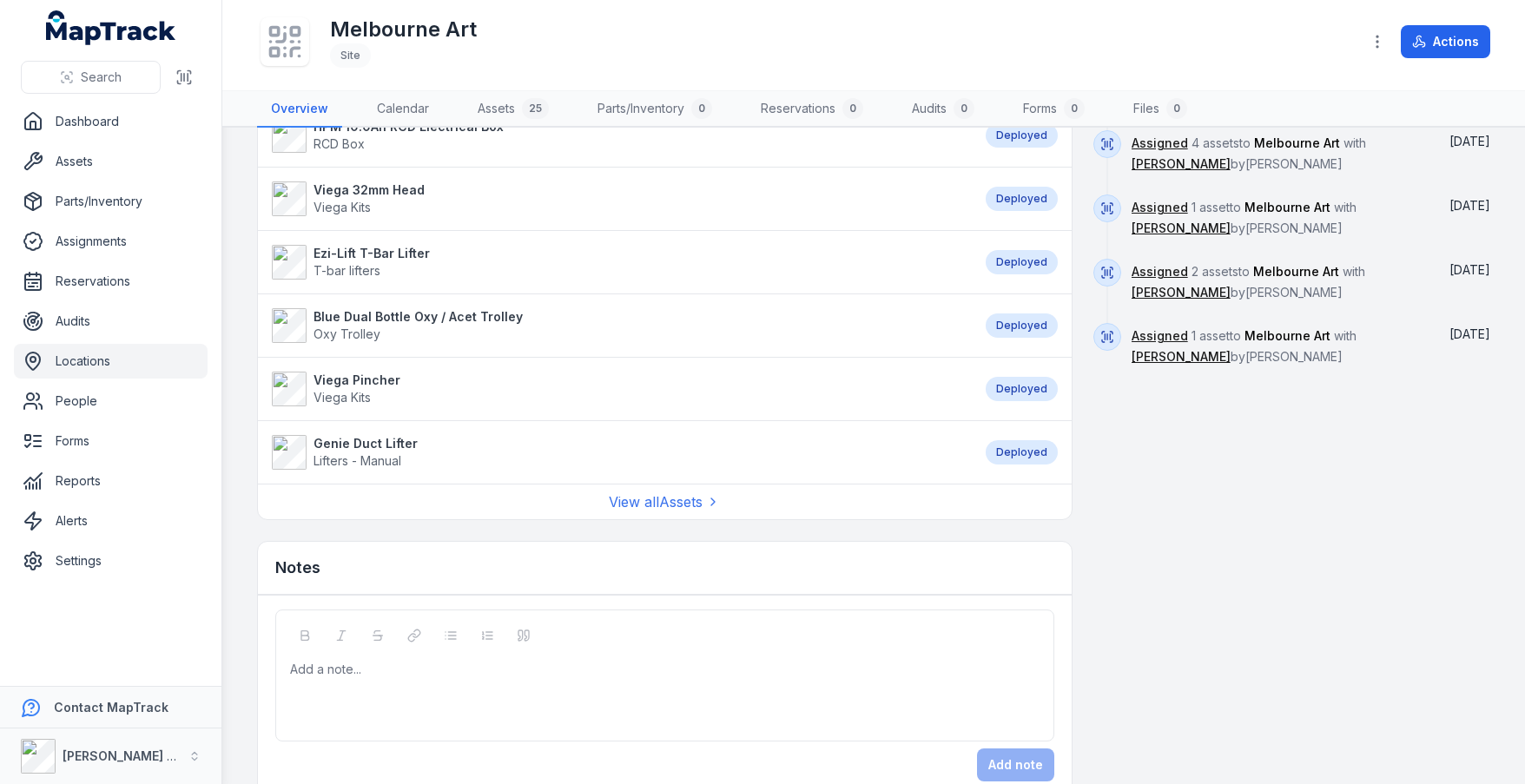
scroll to position [1334, 0]
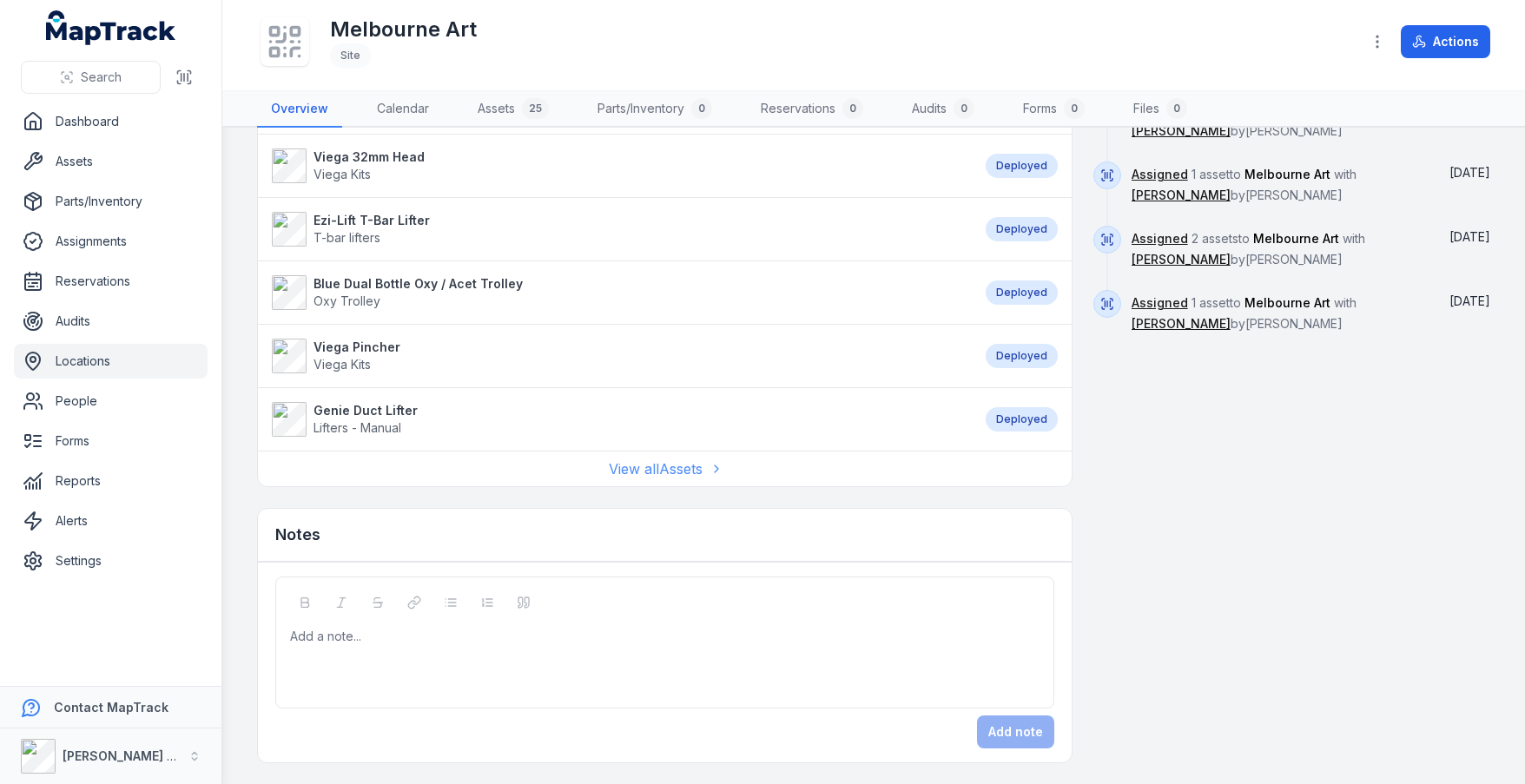
click at [647, 463] on link "View all Assets" at bounding box center [665, 468] width 111 height 20
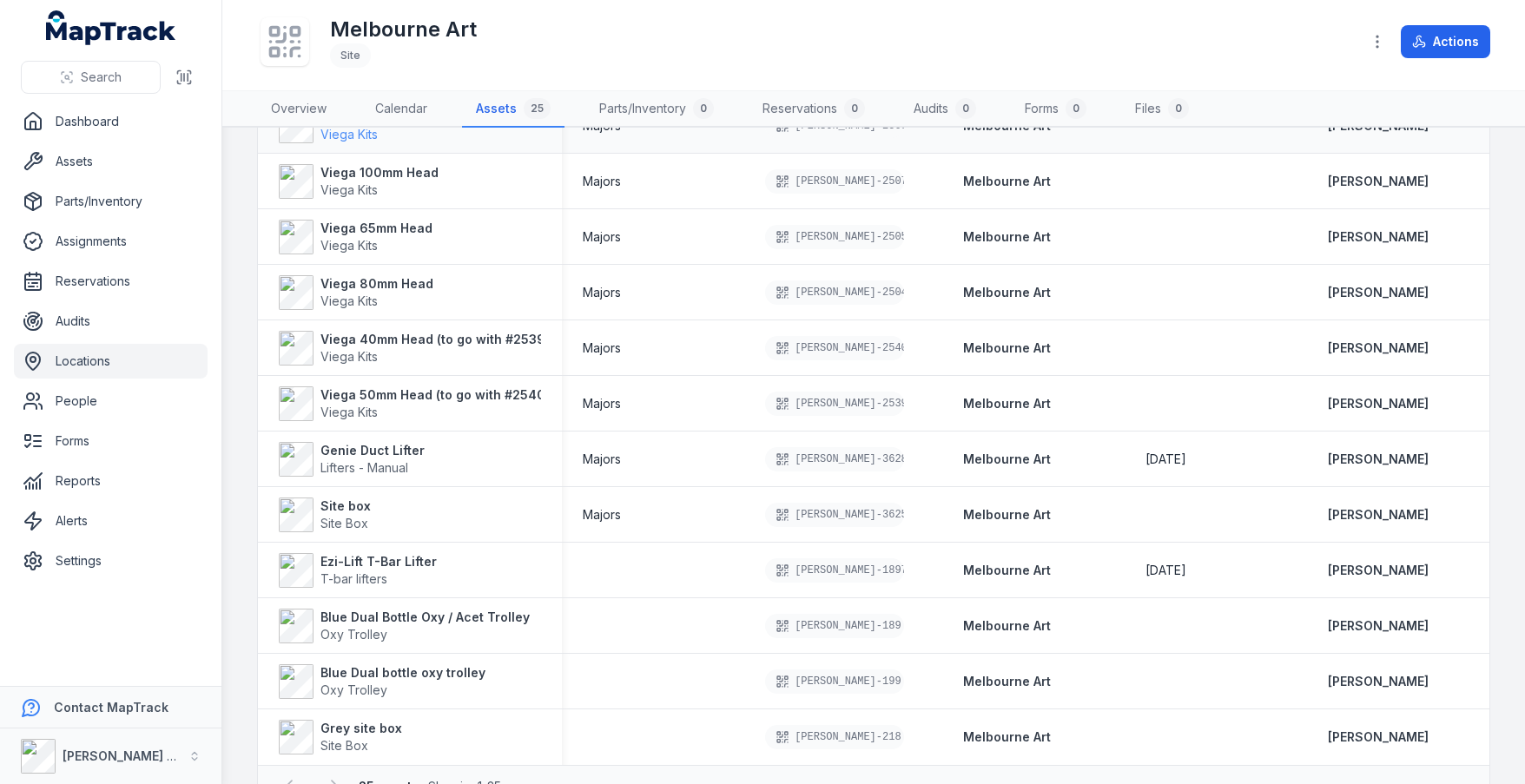
scroll to position [912, 0]
